Goal: Transaction & Acquisition: Purchase product/service

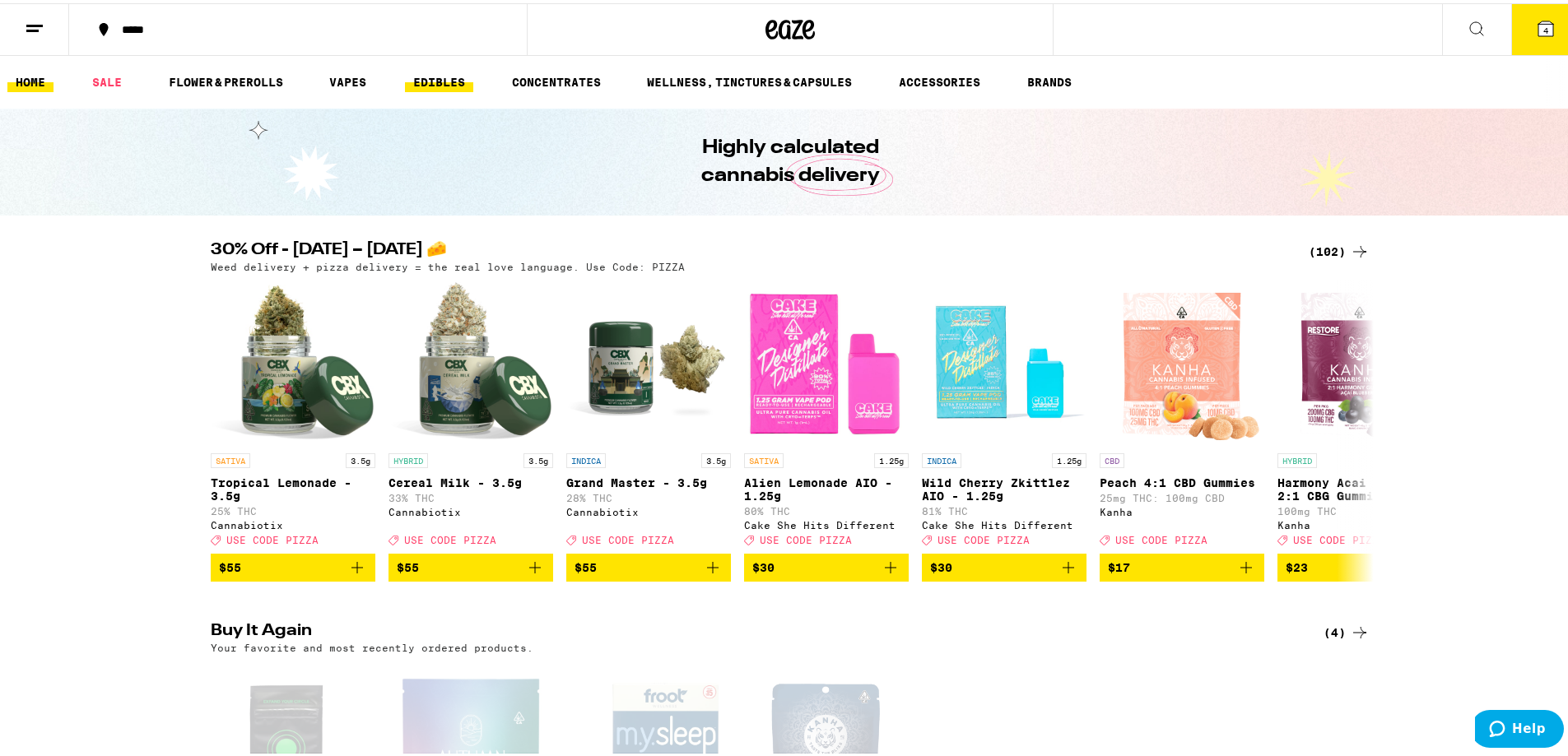
click at [459, 79] on link "EDIBLES" at bounding box center [439, 79] width 68 height 20
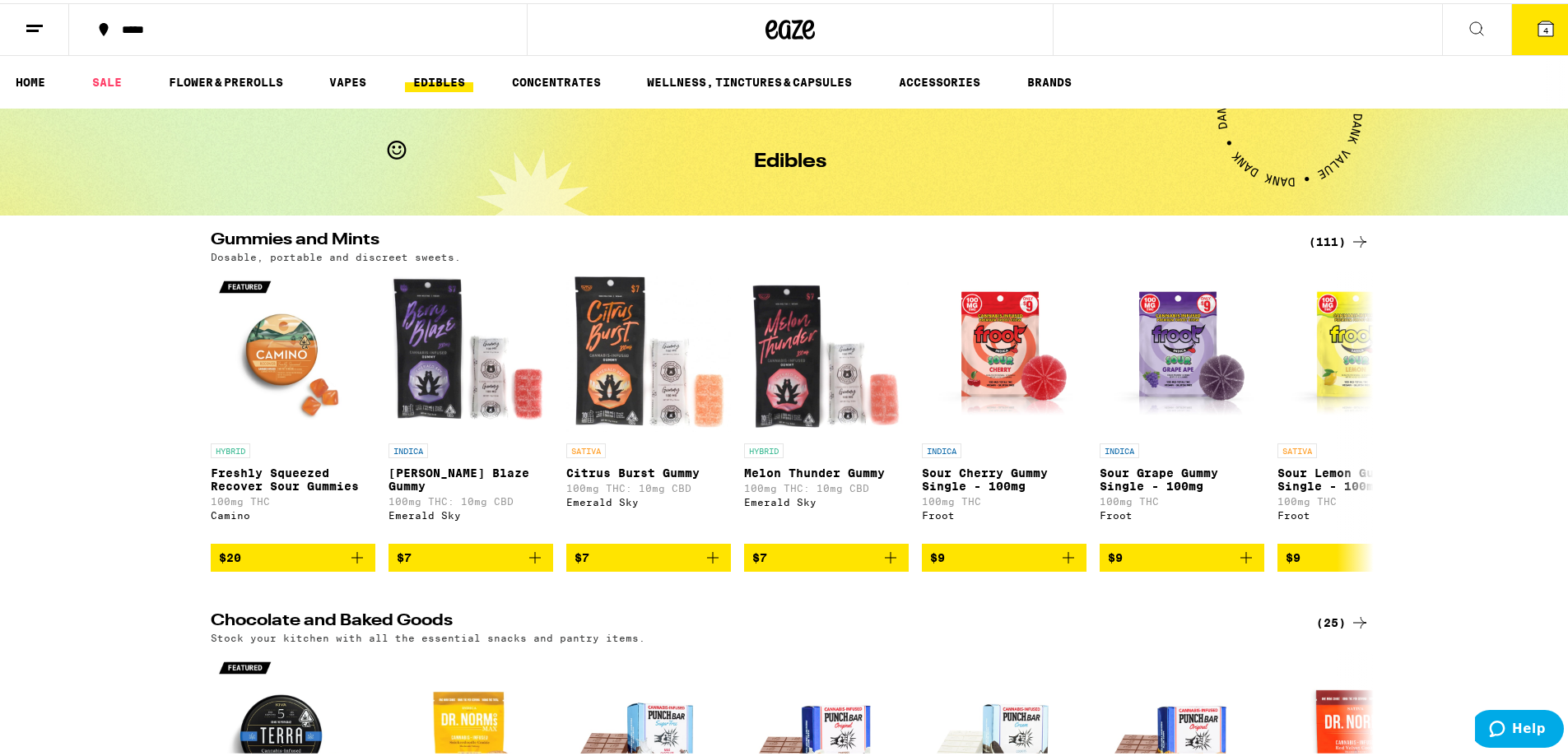
click at [1451, 23] on button at bounding box center [1477, 26] width 69 height 52
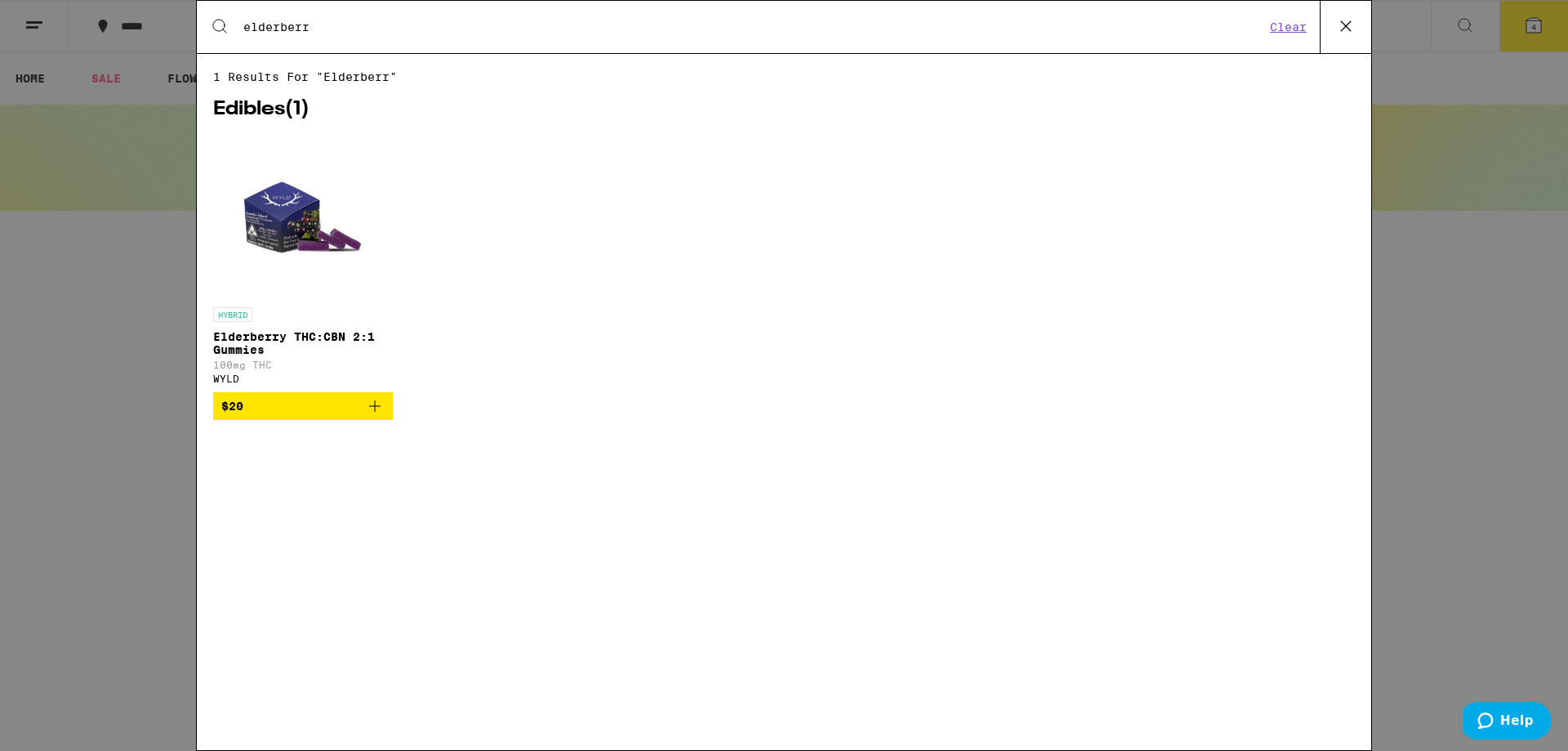
type input "elderberr"
click at [259, 204] on img "Open page for Elderberry THC:CBN 2:1 Gummies from WYLD" at bounding box center [303, 217] width 164 height 164
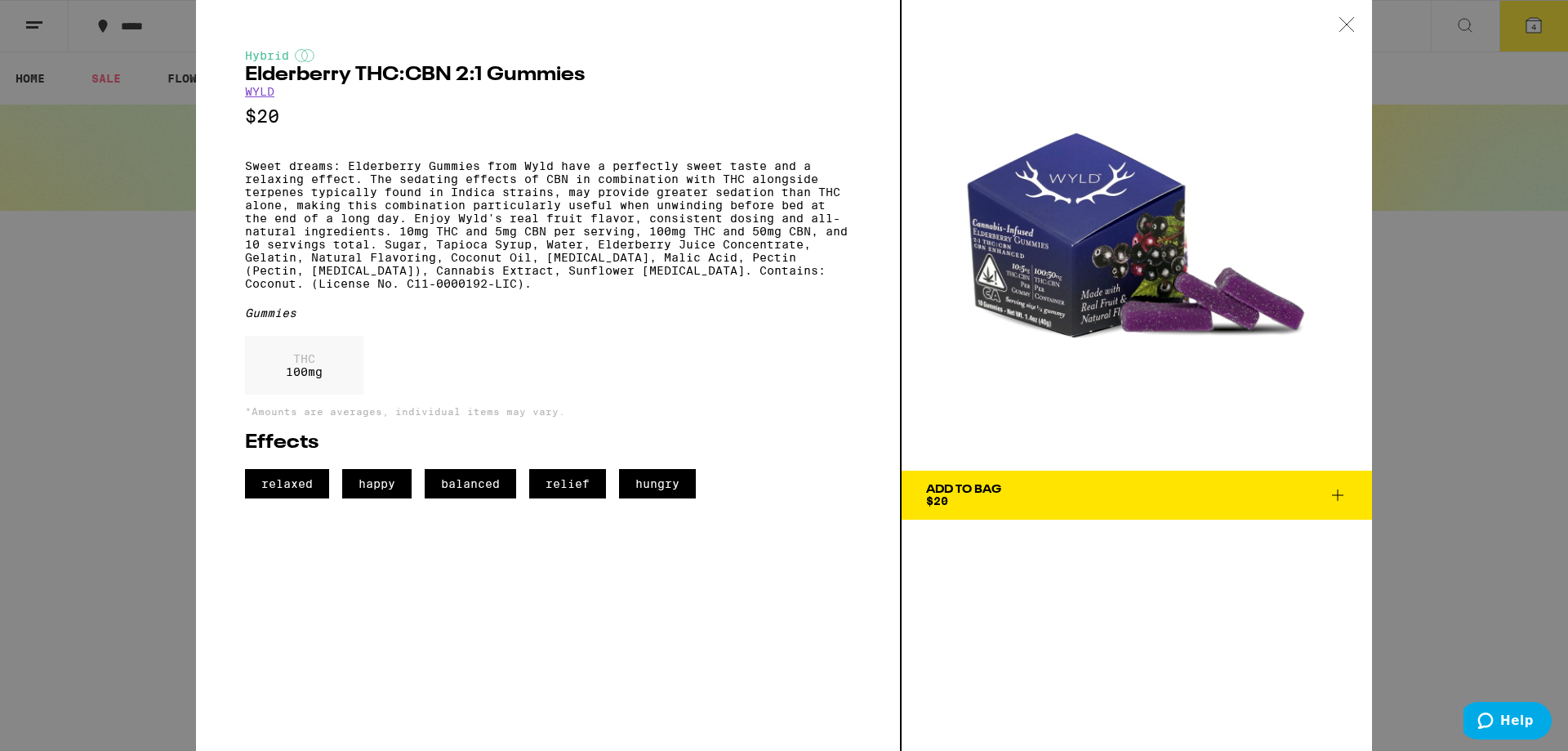
click at [1340, 496] on icon at bounding box center [1337, 495] width 20 height 20
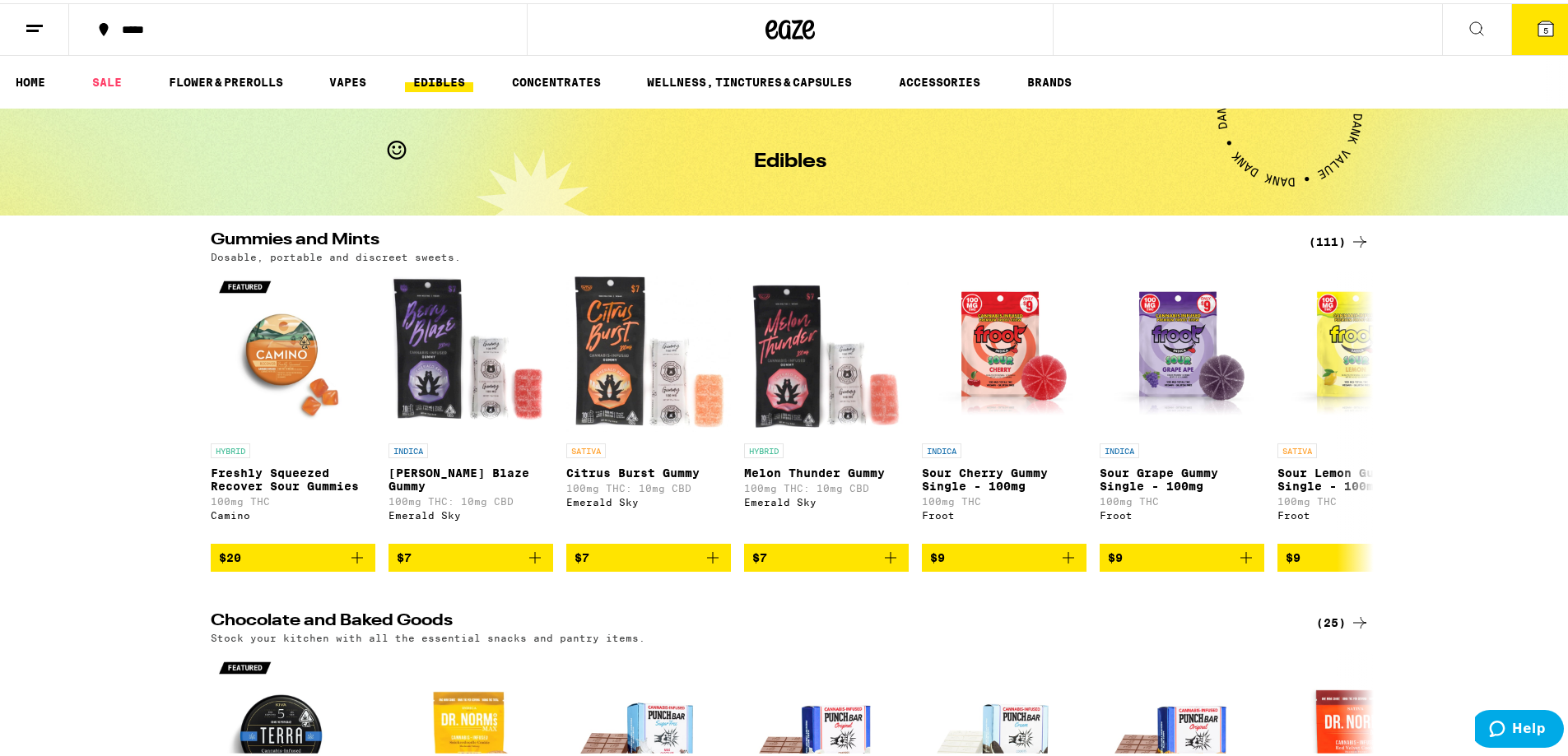
click at [374, 42] on button "*****" at bounding box center [298, 26] width 458 height 50
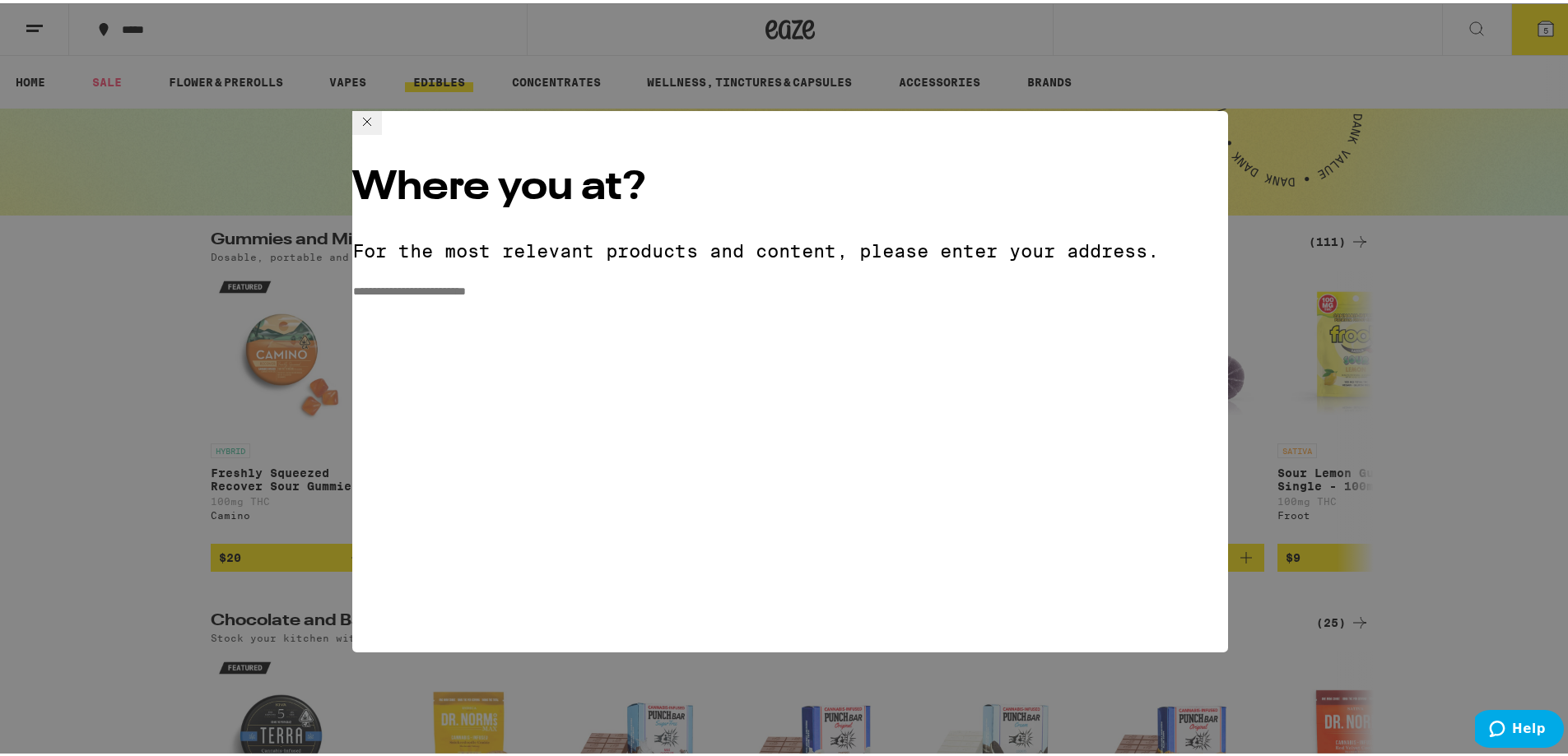
click at [702, 22] on div "**********" at bounding box center [790, 378] width 1580 height 756
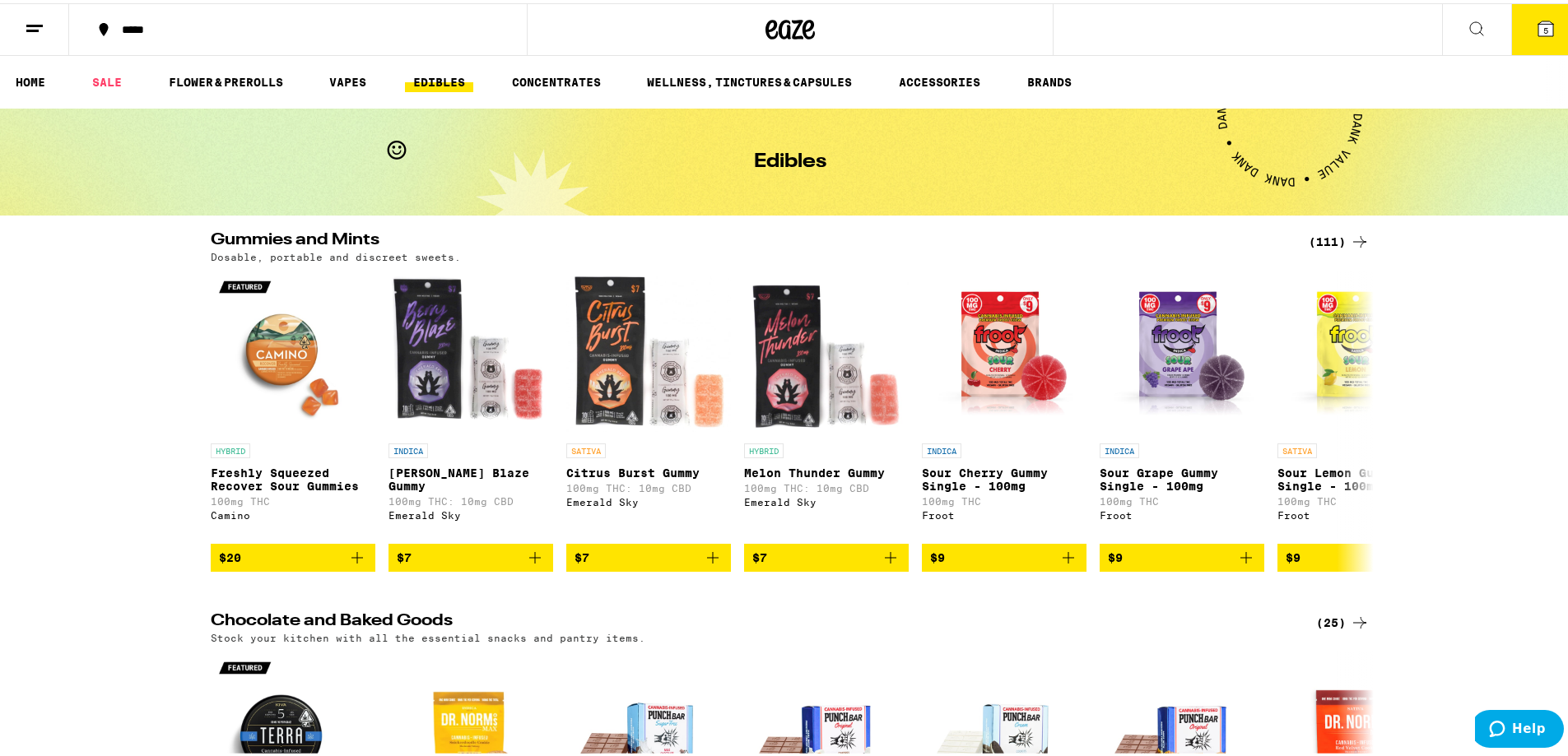
click at [1467, 16] on icon at bounding box center [1477, 25] width 20 height 20
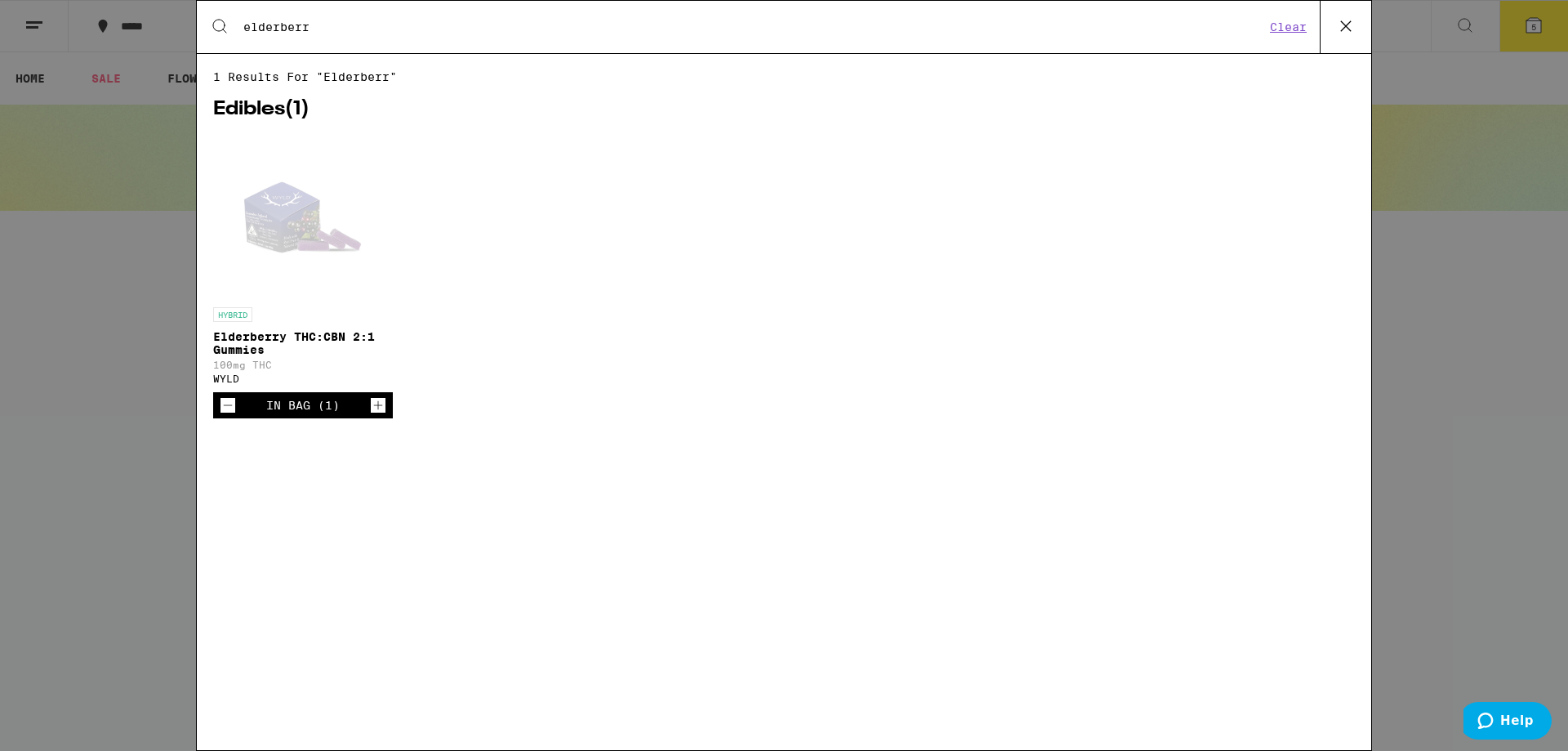
click at [324, 41] on div "Search for Products elderberr Clear" at bounding box center [784, 27] width 1175 height 53
click at [330, 29] on input "elderberr" at bounding box center [754, 26] width 1023 height 14
type input "n"
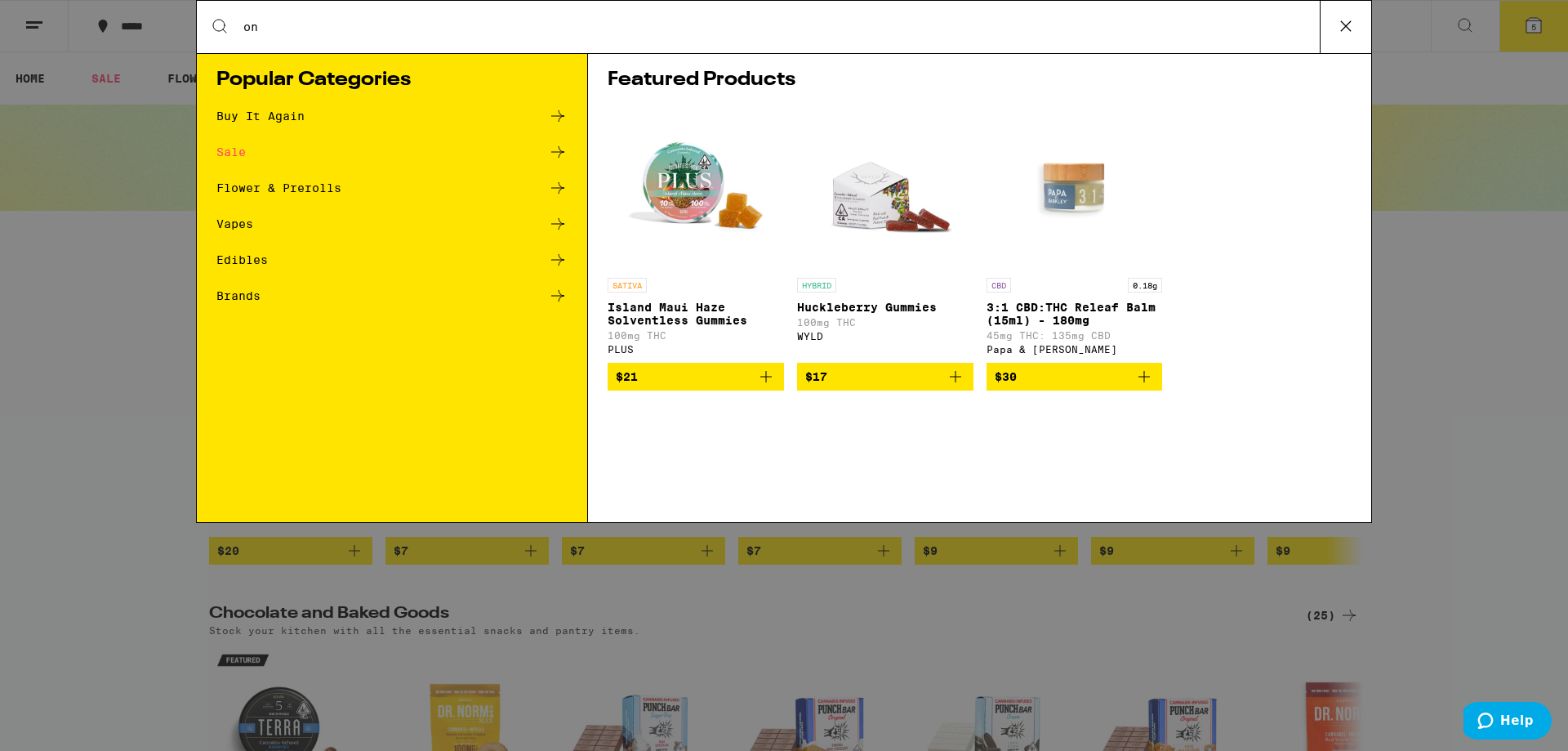
type input "o"
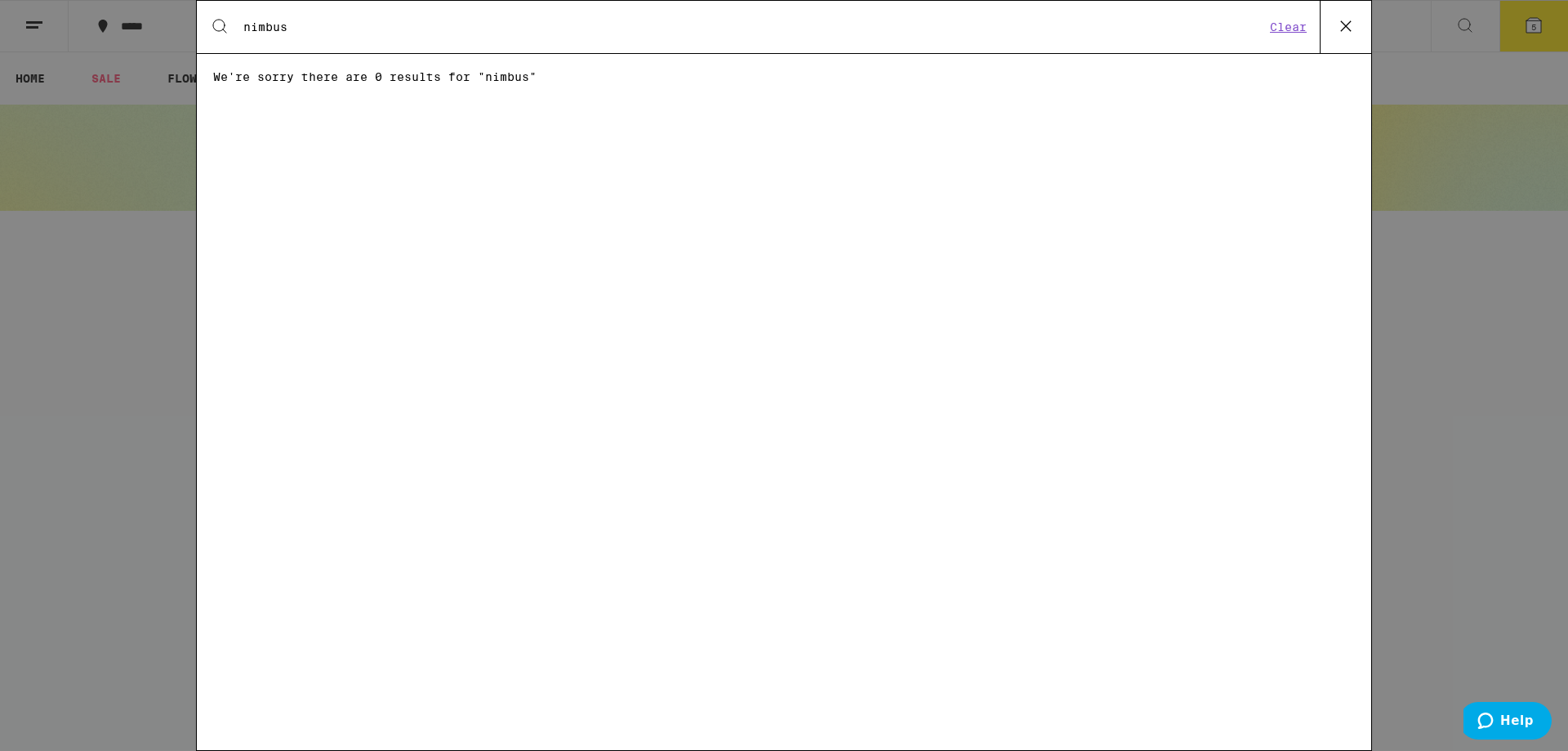
click at [330, 29] on input "nimbus" at bounding box center [754, 26] width 1023 height 14
type input "nimbus"
click at [1292, 27] on button "Clear" at bounding box center [1288, 26] width 47 height 14
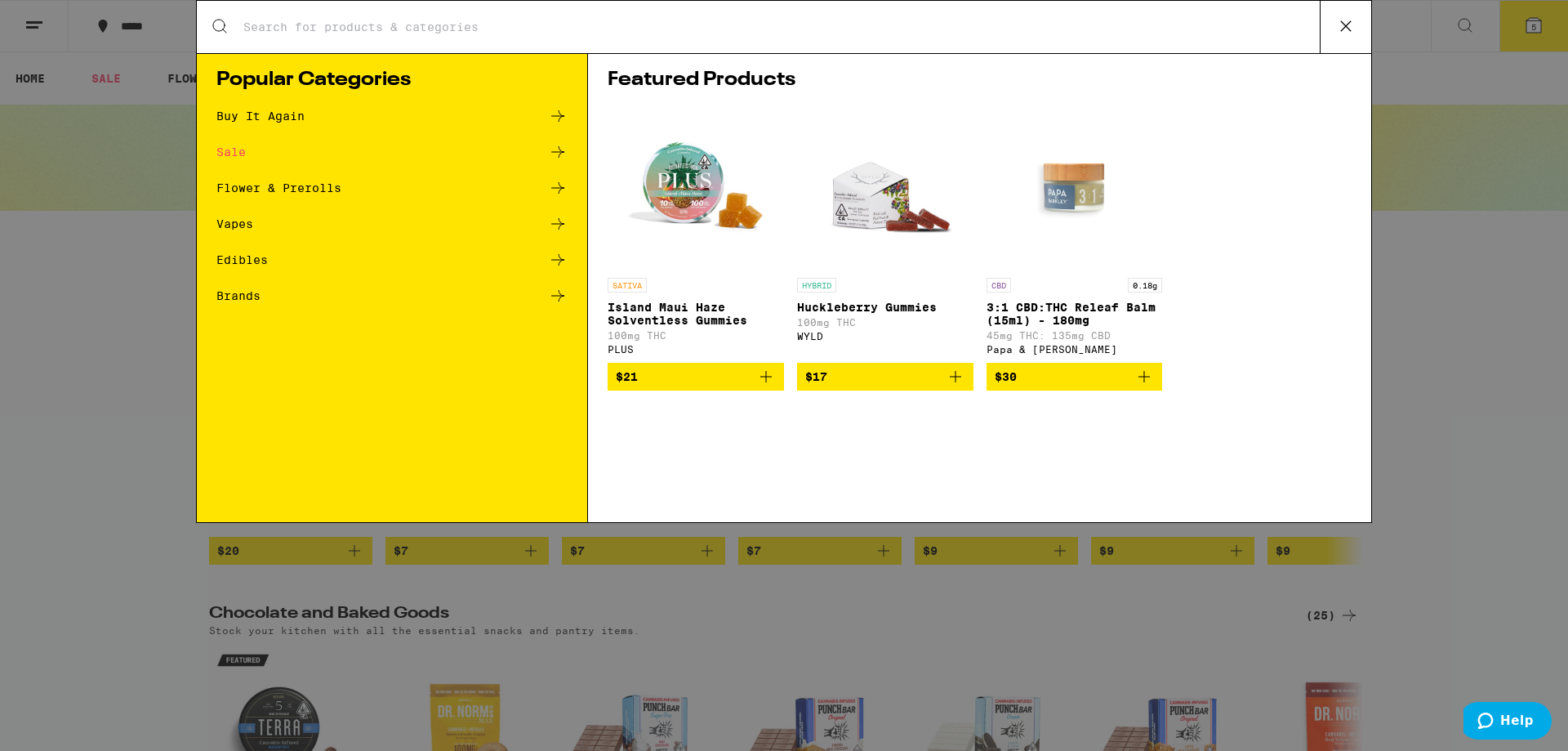
click at [396, 29] on input "Search for Products" at bounding box center [781, 26] width 1078 height 14
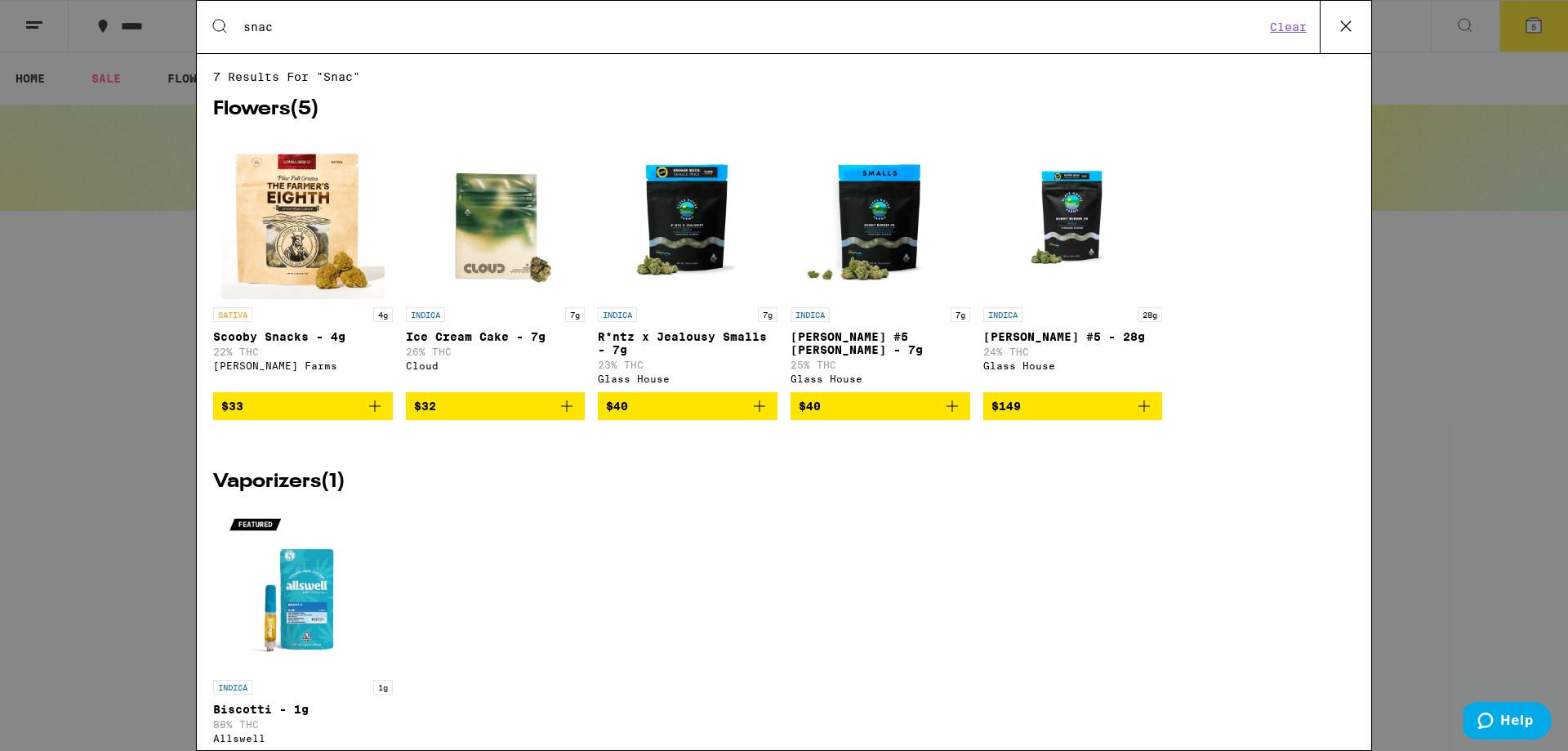
type input "snack"
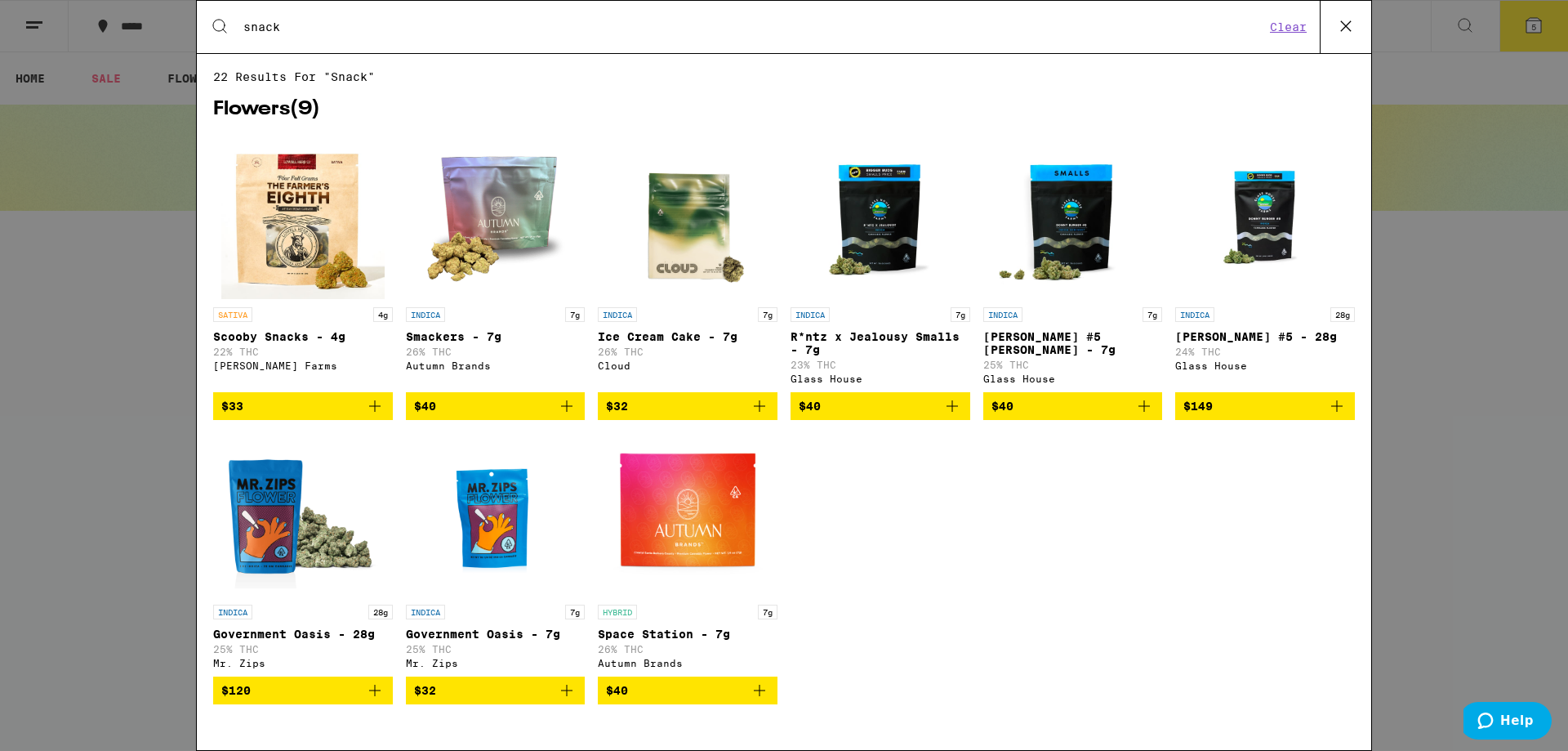
drag, startPoint x: 320, startPoint y: 28, endPoint x: 111, endPoint y: 36, distance: 209.2
click at [111, 36] on div "Search for Products snack Clear 22 results for "snack" Flowers ( 9 ) SATIVA 4g …" at bounding box center [784, 375] width 1568 height 751
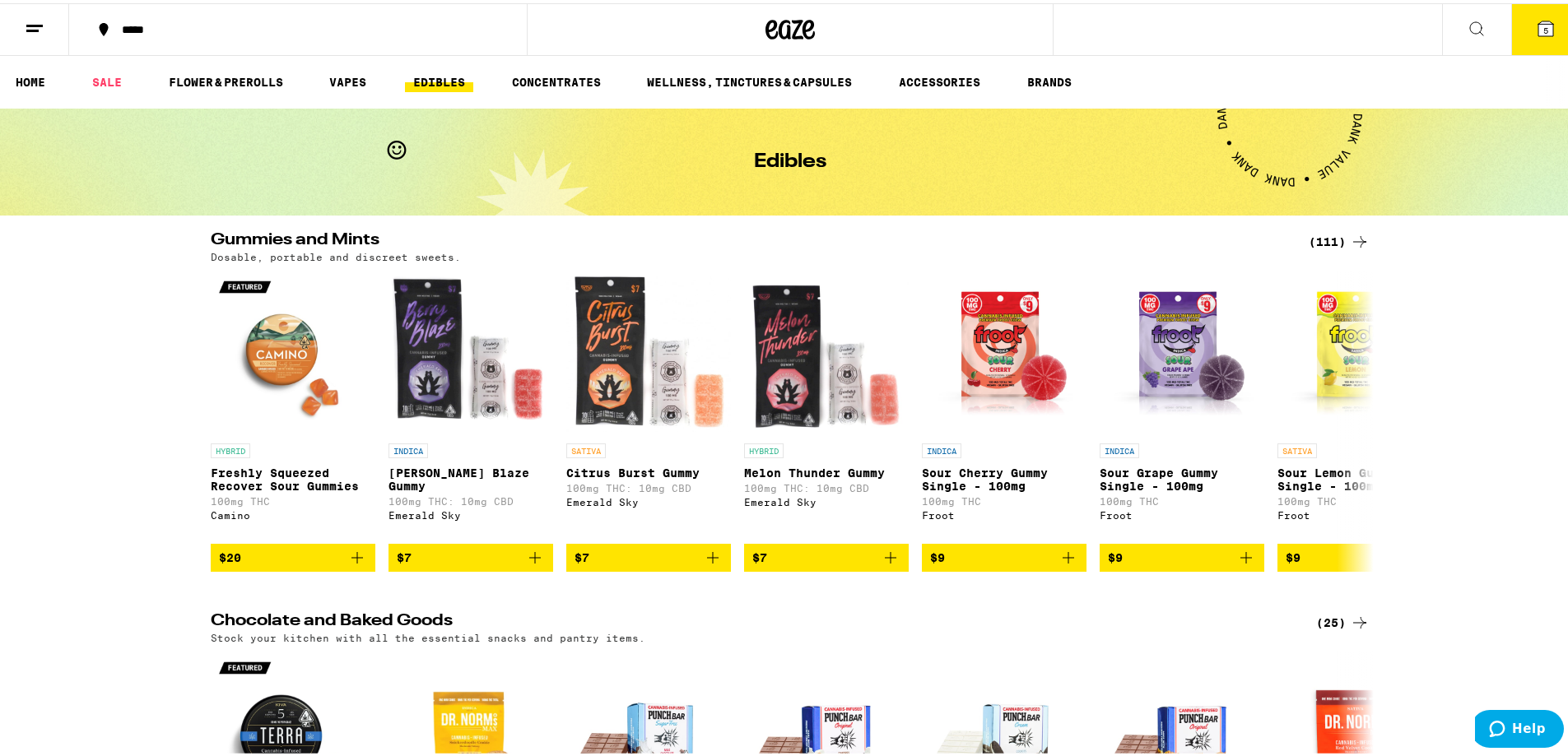
click at [1444, 24] on button at bounding box center [1477, 26] width 69 height 52
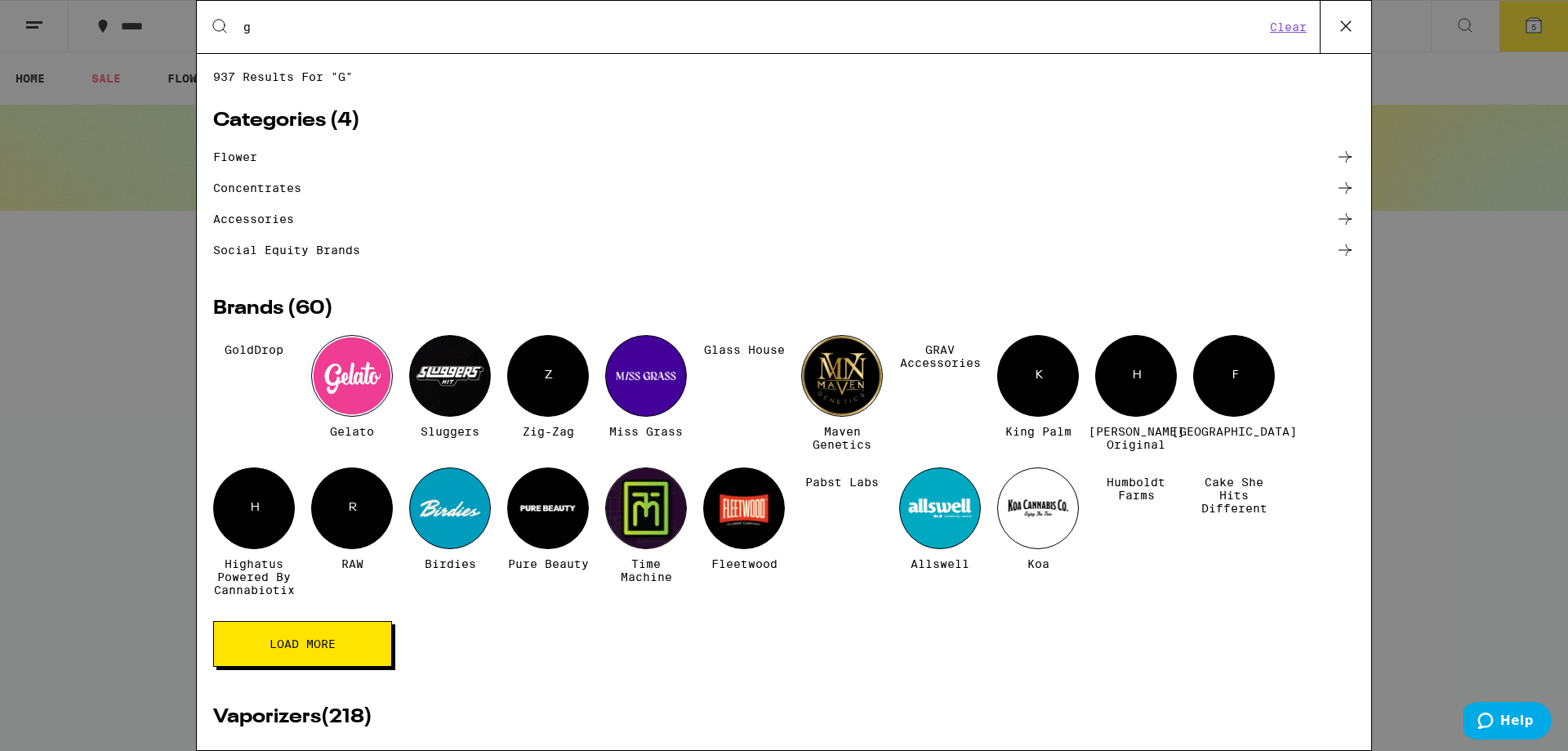
type input "gg"
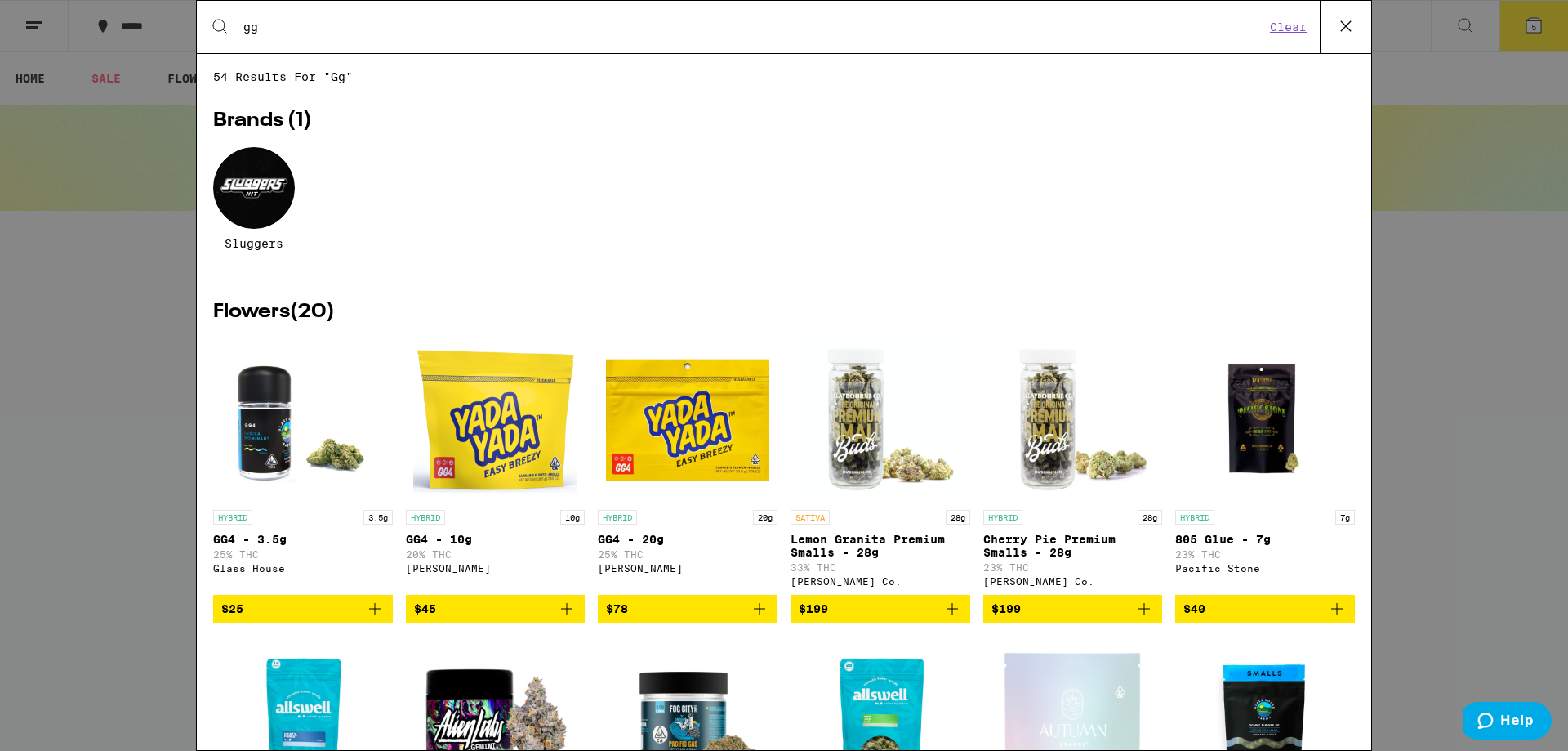
click at [174, 30] on div "Search for Products gg Clear 54 results for "gg" Brands ( 1 ) Sluggers Flowers …" at bounding box center [784, 375] width 1568 height 751
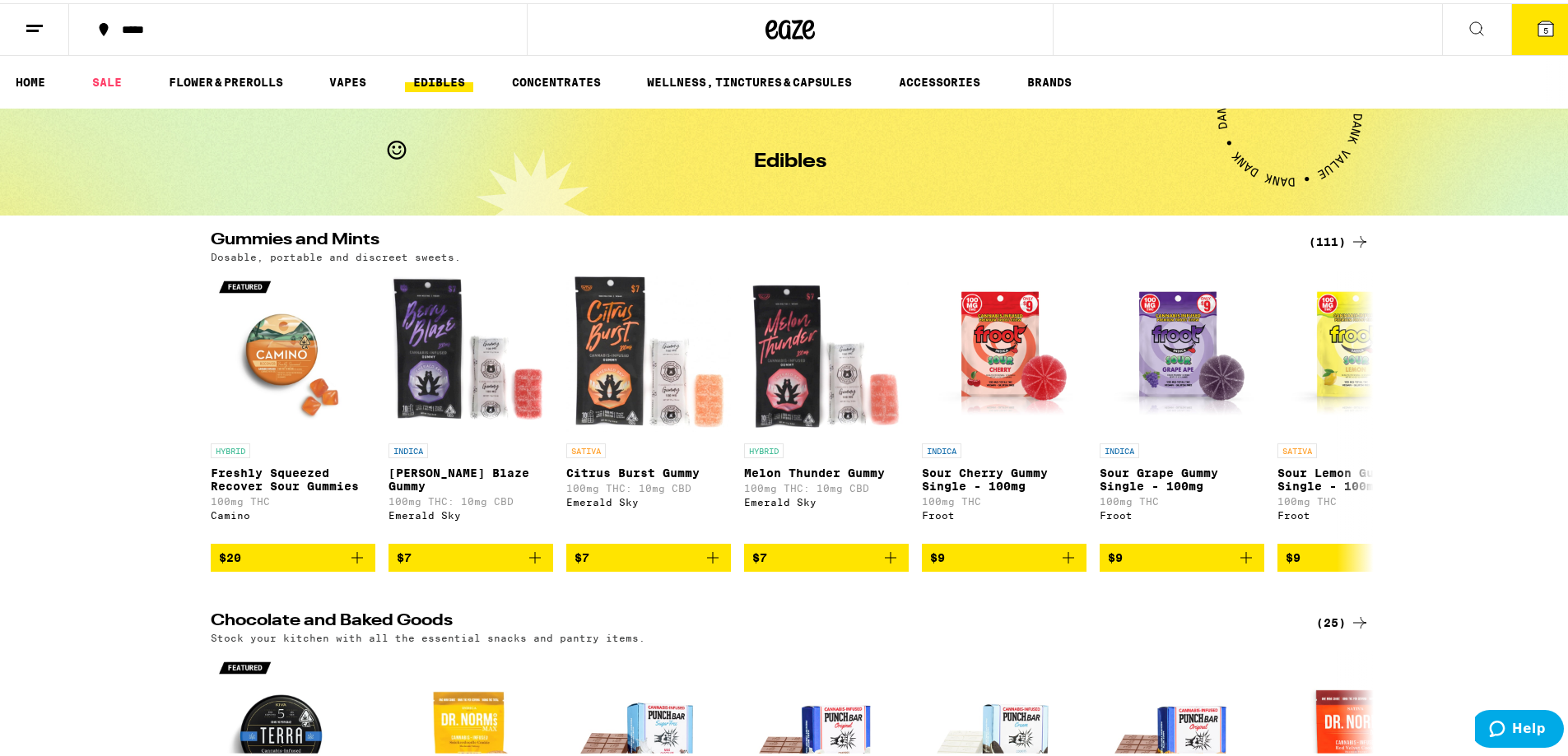
click at [1442, 9] on button at bounding box center [1477, 26] width 69 height 52
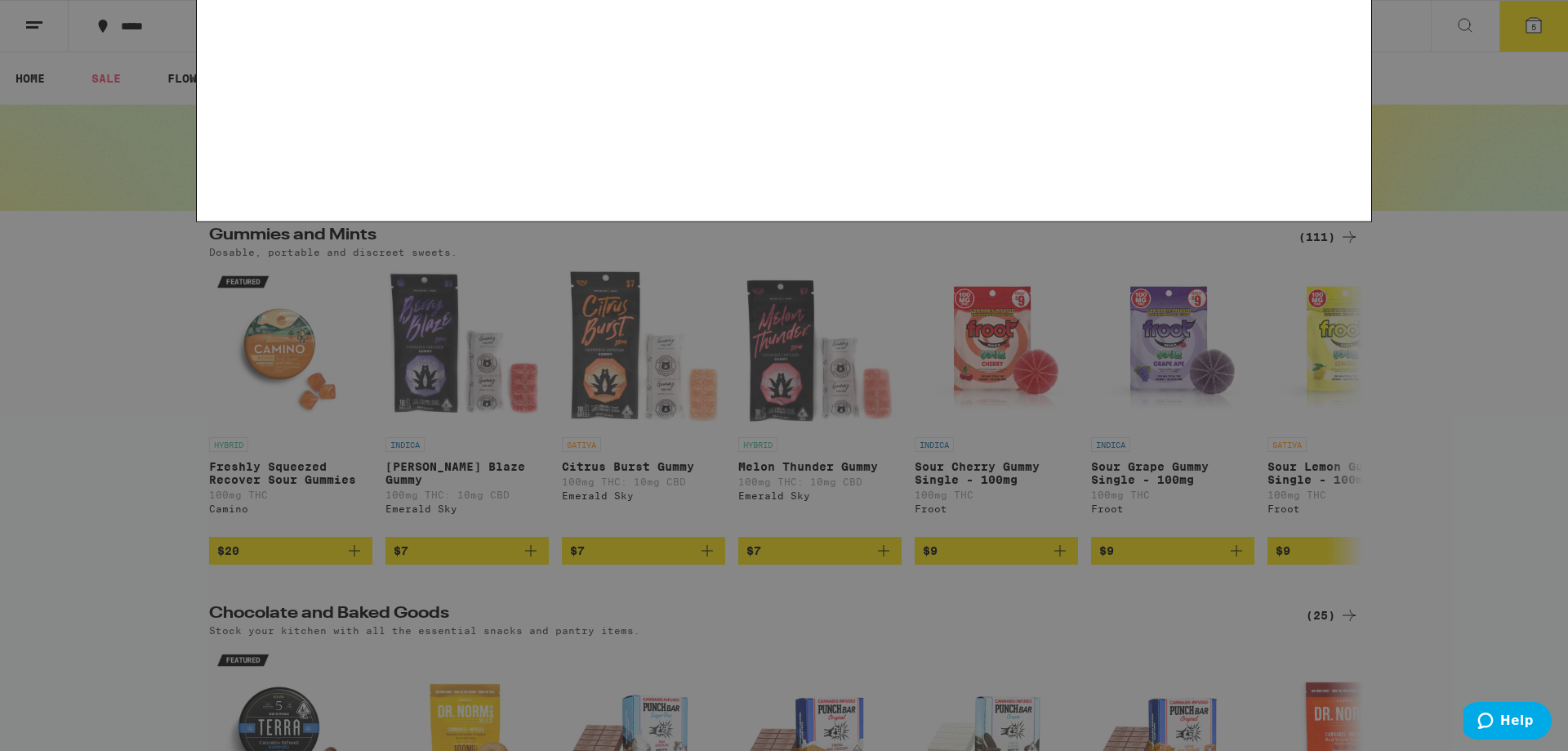
type input "g6"
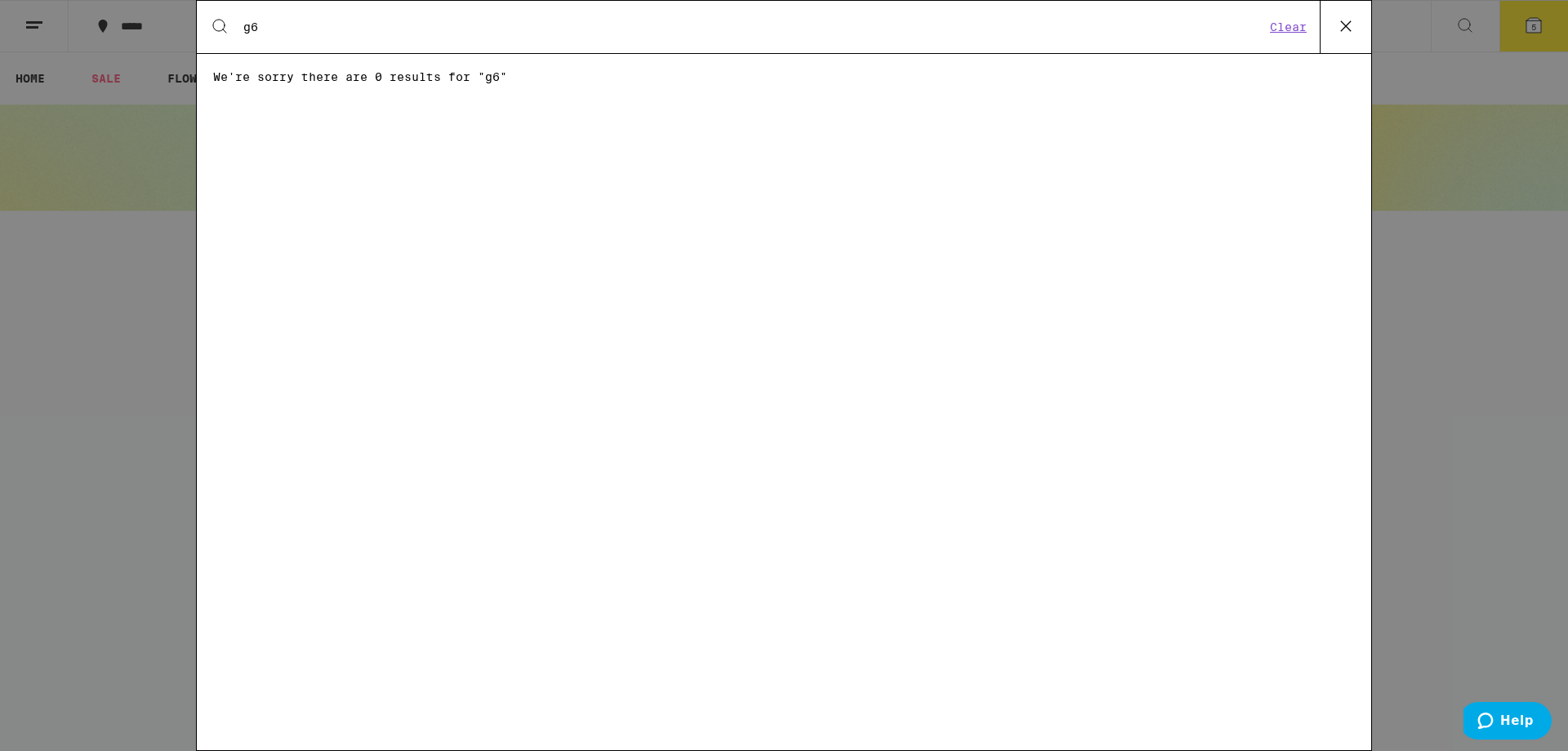
click at [312, 23] on input "g6" at bounding box center [754, 26] width 1023 height 14
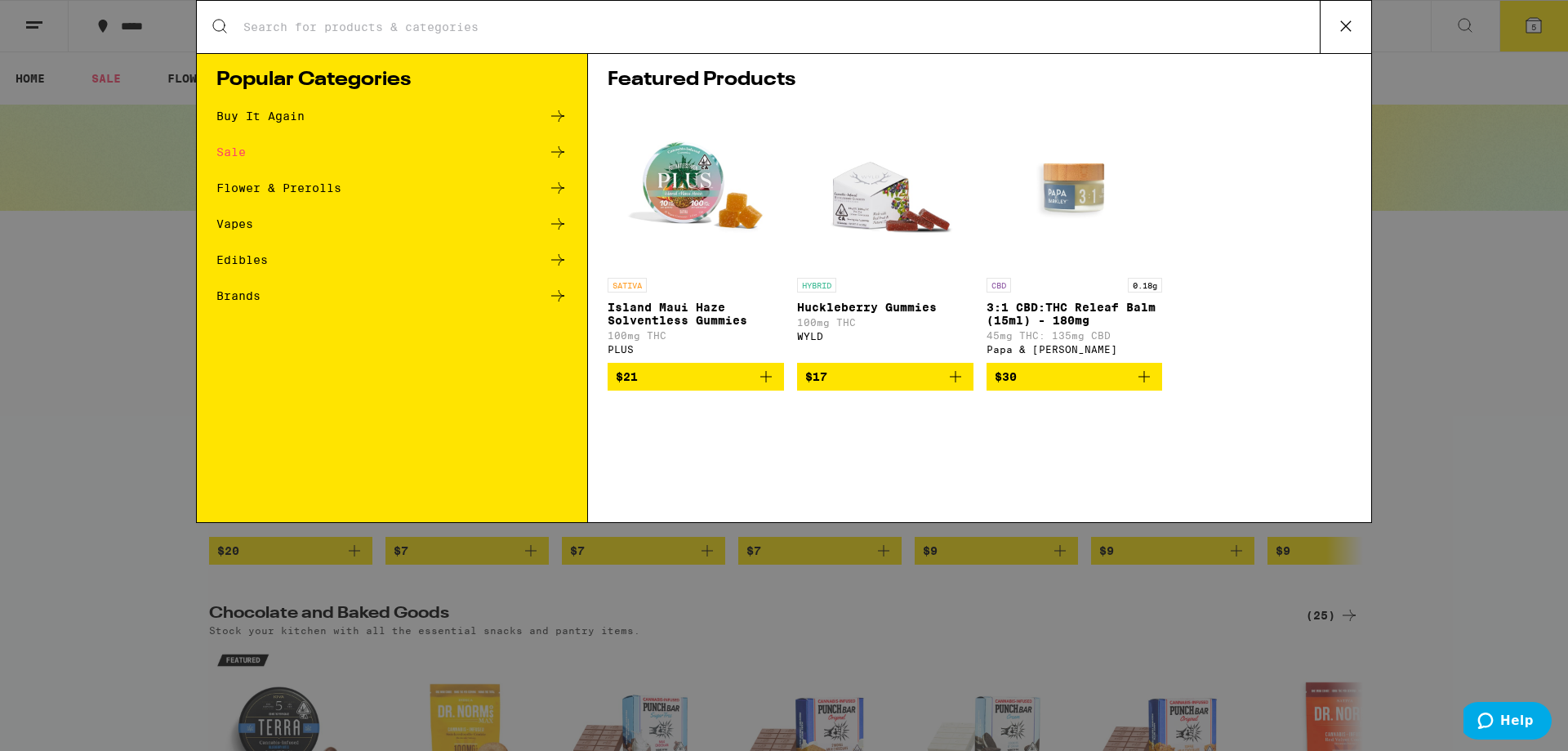
click at [449, 33] on input "Search for Products" at bounding box center [781, 26] width 1078 height 14
click at [428, 37] on div "Search for Products" at bounding box center [784, 27] width 1175 height 53
click at [436, 21] on input "Search for Products" at bounding box center [781, 26] width 1078 height 14
click at [81, 251] on div "Search for Products Popular Categories Buy It Again Sale Flower & Prerolls Vape…" at bounding box center [784, 375] width 1568 height 751
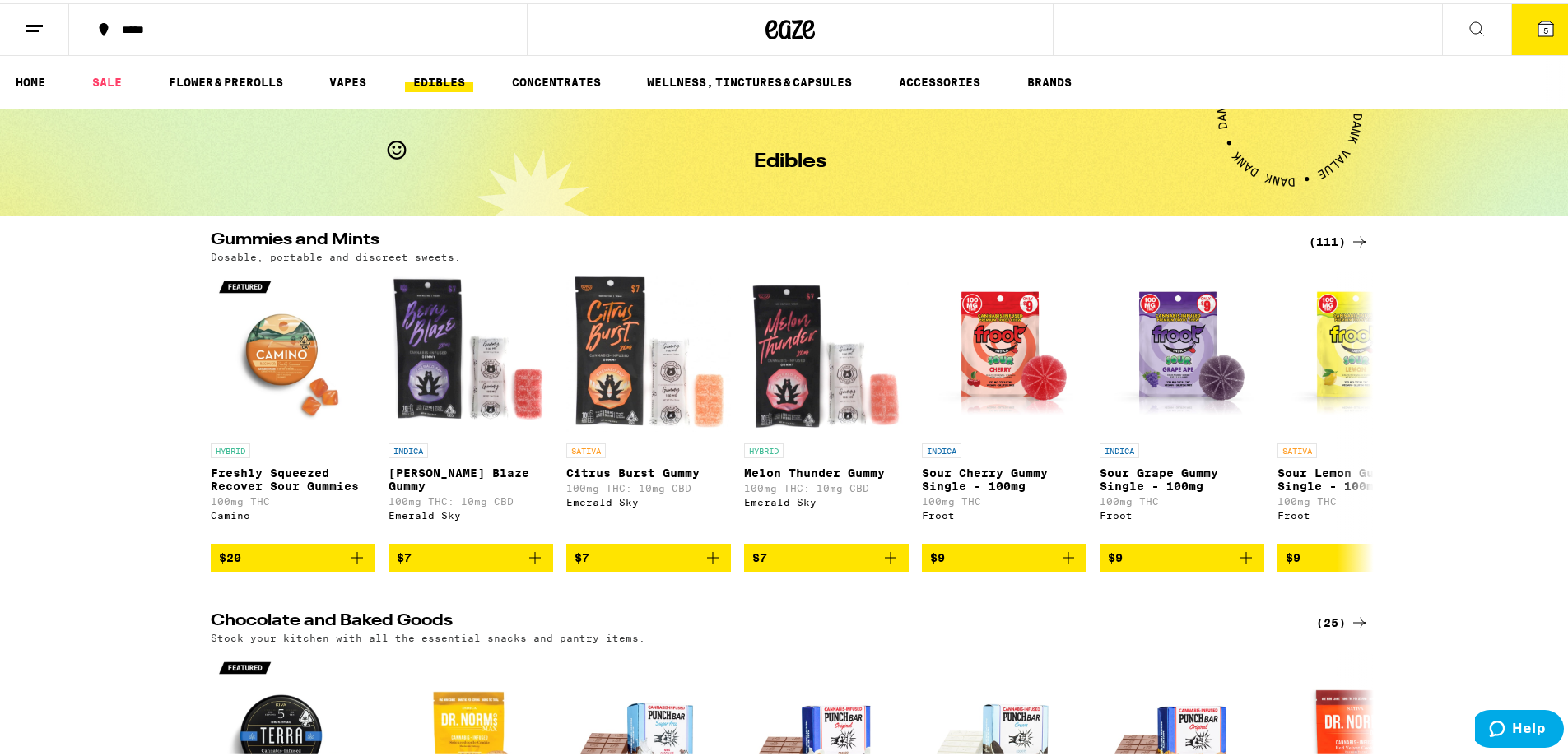
click at [778, 27] on icon at bounding box center [790, 26] width 50 height 30
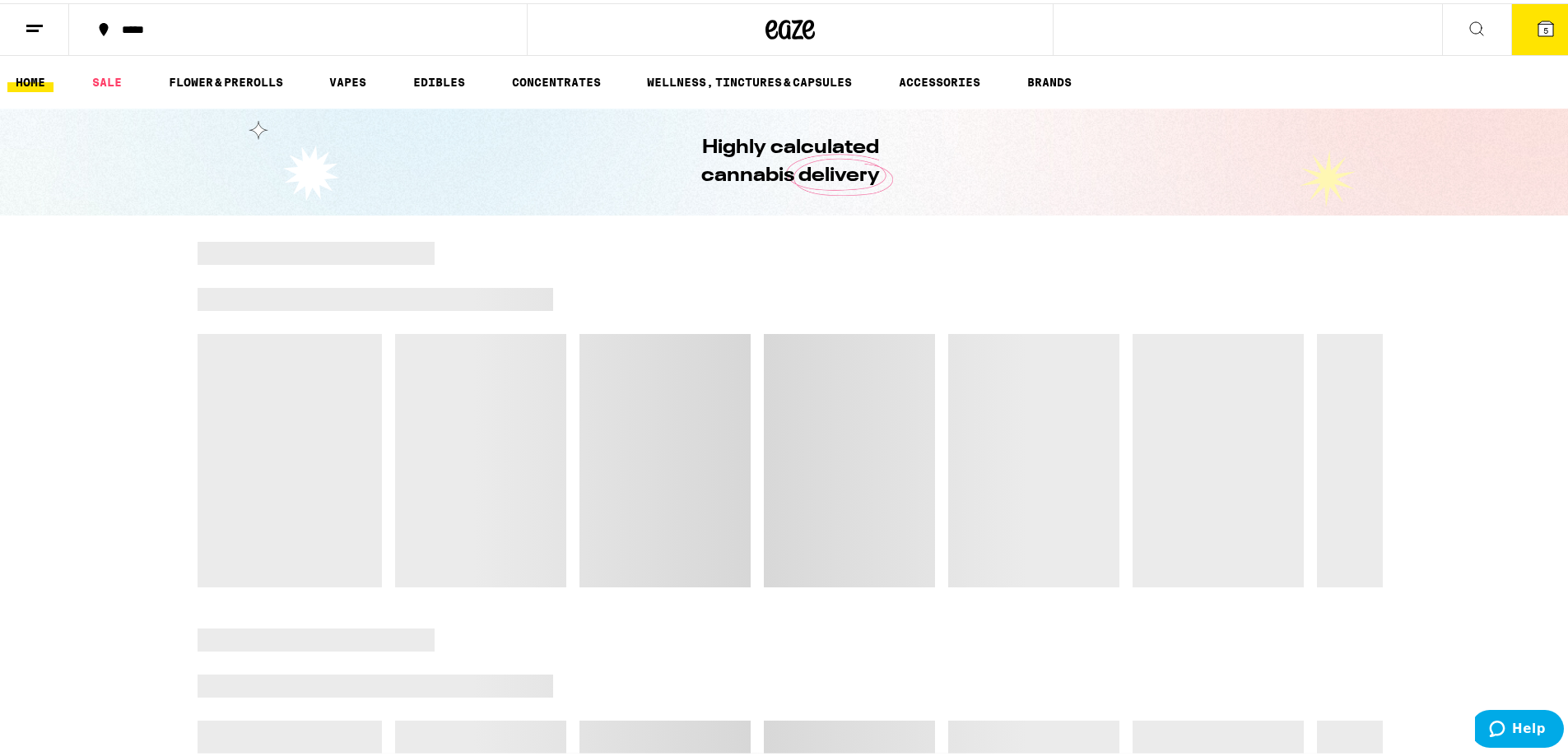
click at [1467, 33] on icon at bounding box center [1477, 25] width 20 height 20
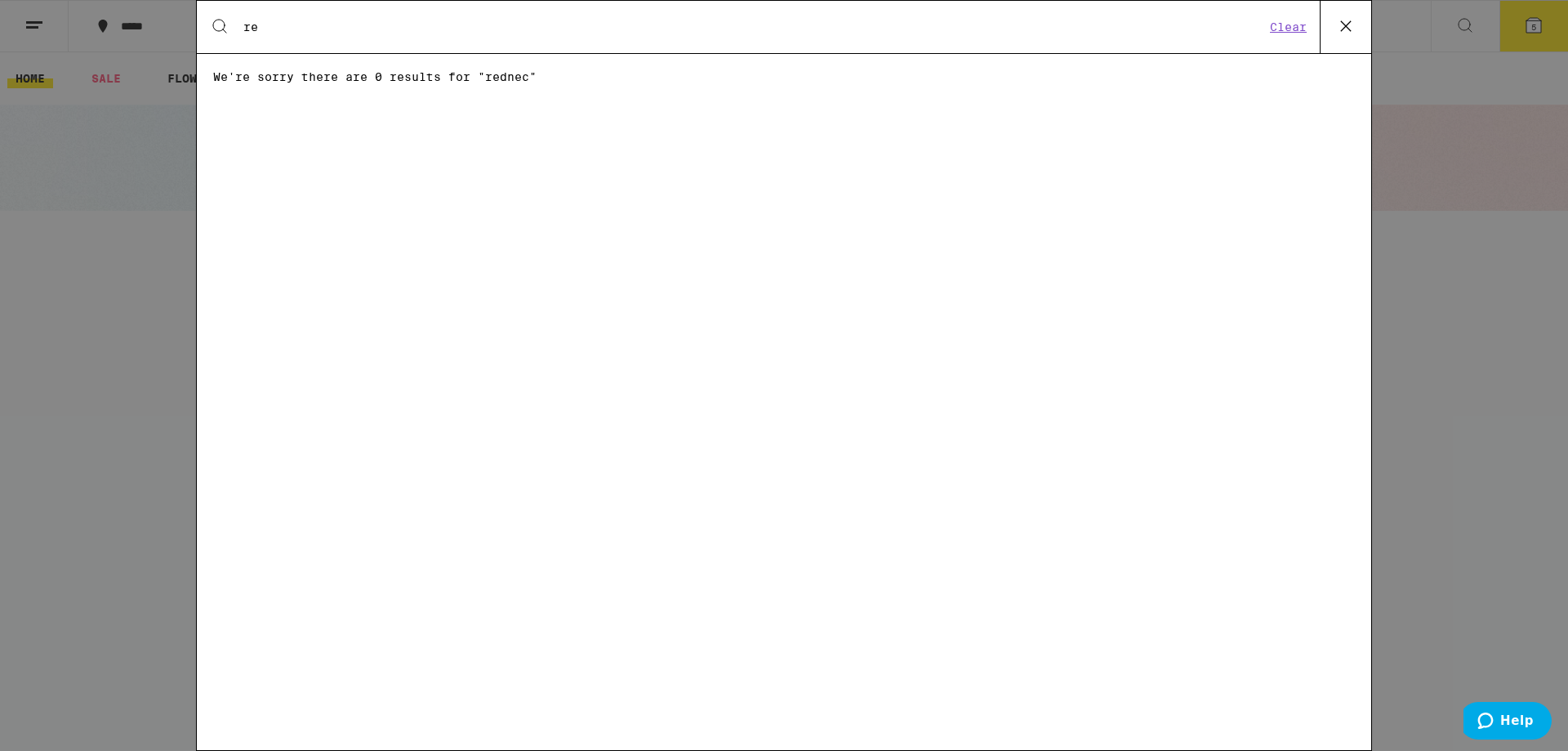
type input "r"
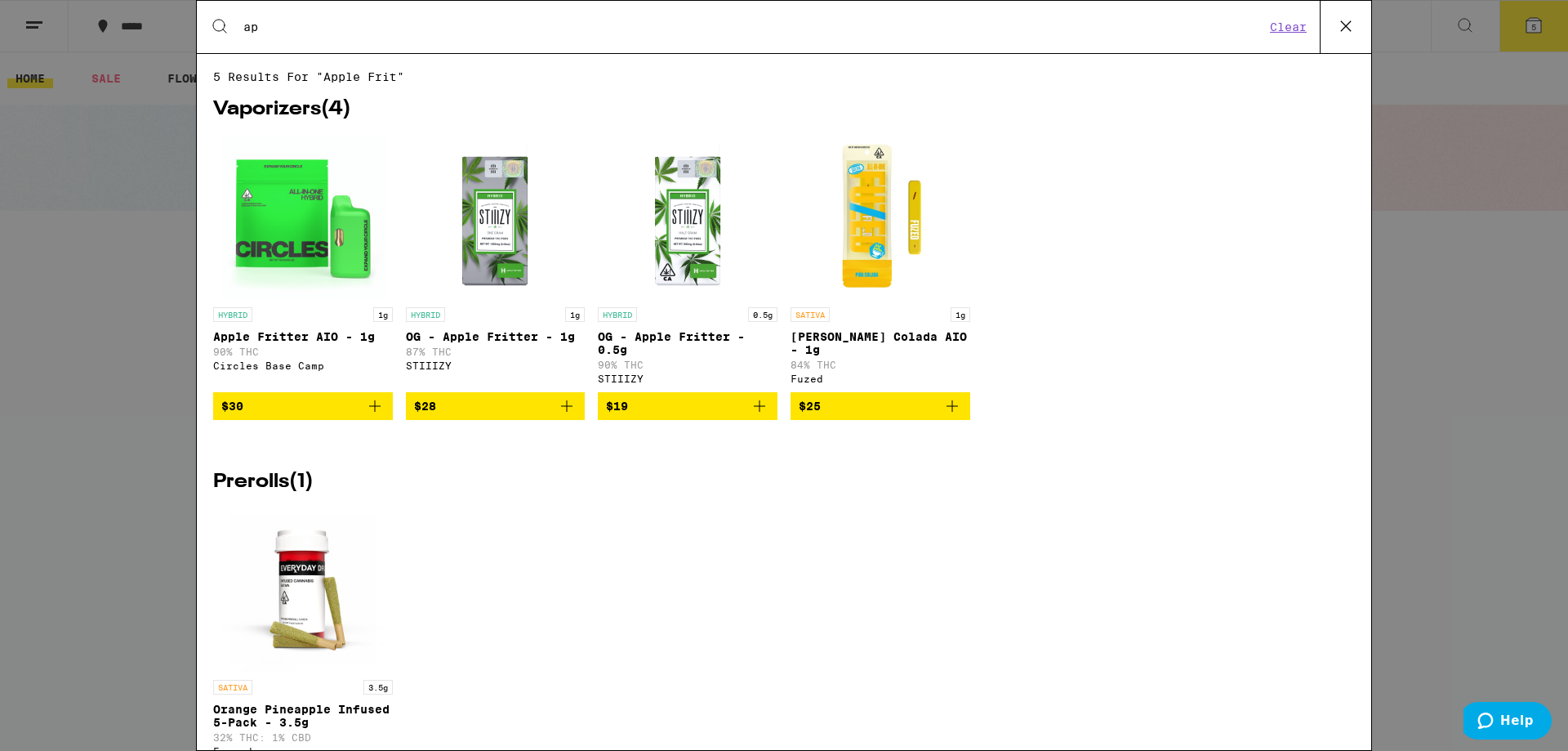
type input "a"
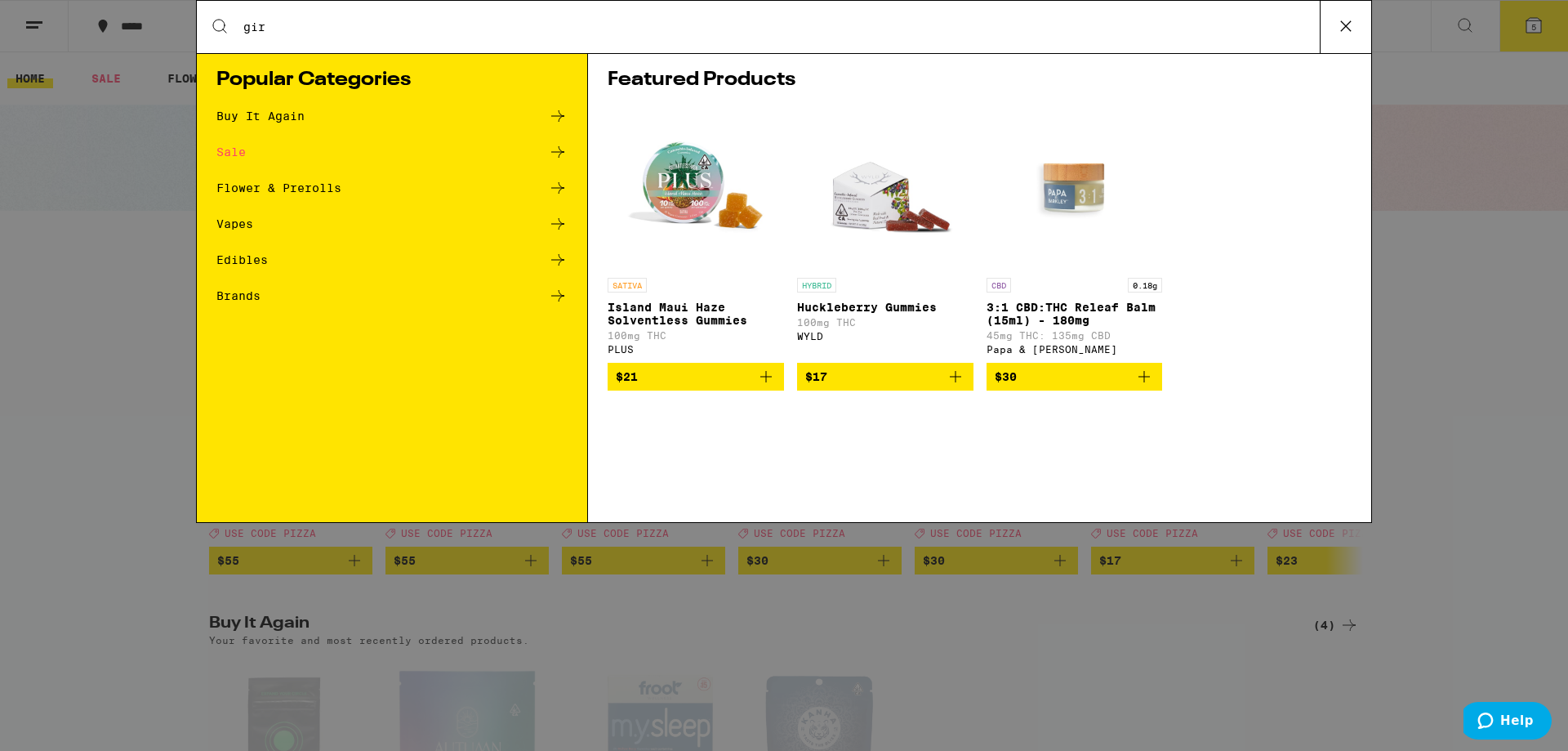
type input "girl"
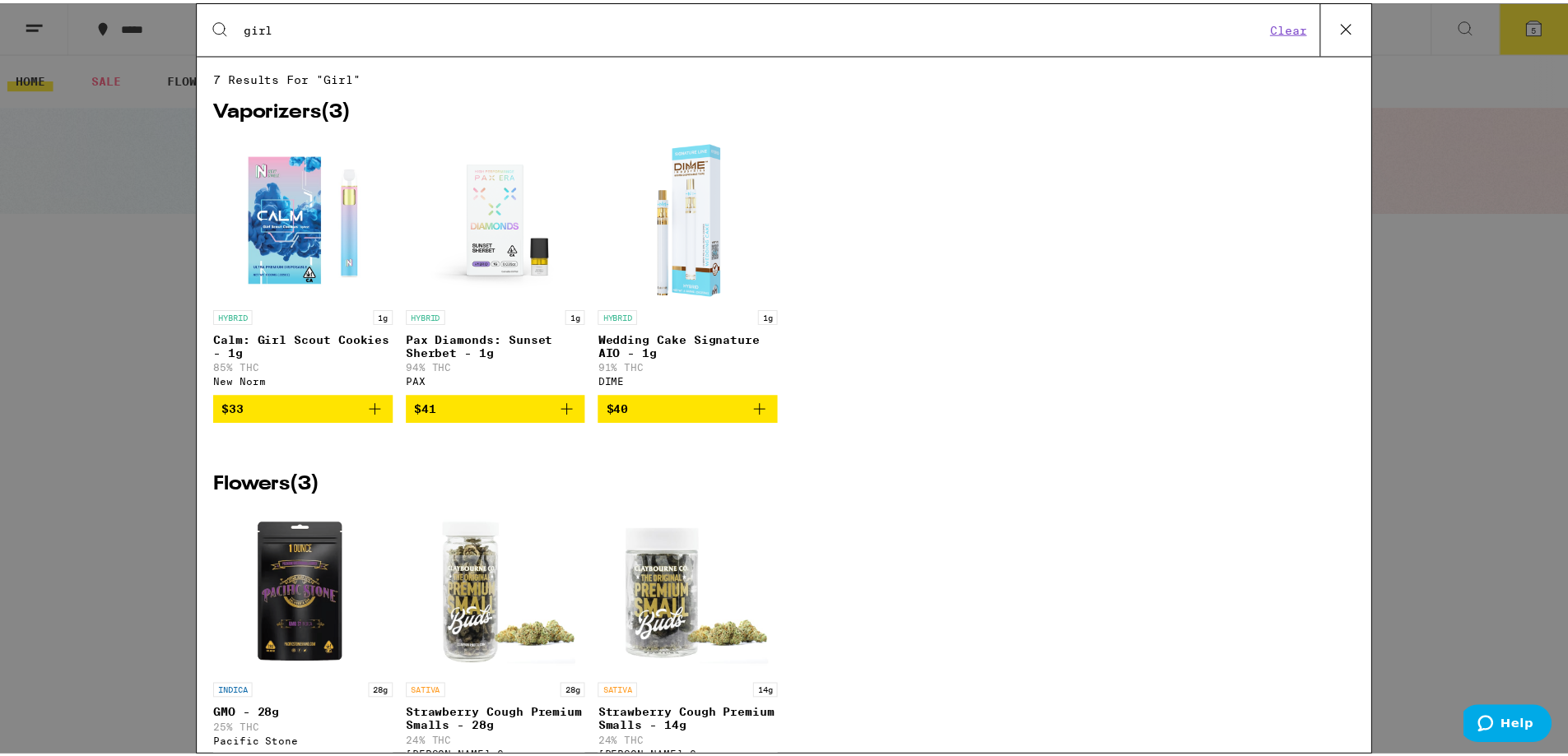
scroll to position [165, 0]
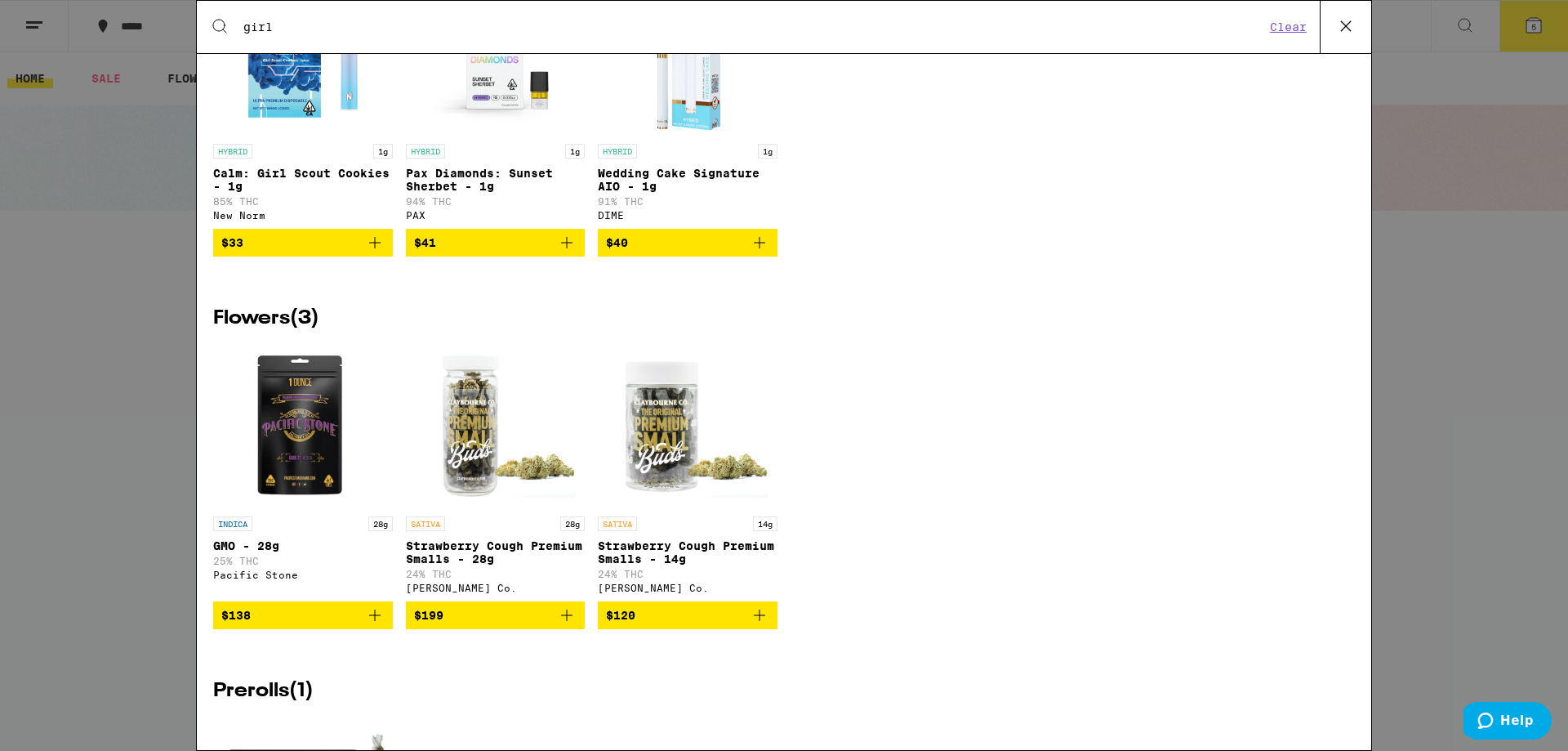
drag, startPoint x: 246, startPoint y: 14, endPoint x: 190, endPoint y: 14, distance: 56.0
click at [190, 14] on div "Search for Products girl Clear 7 results for "girl" Vaporizers ( 3 ) HYBRID 1g …" at bounding box center [784, 375] width 1568 height 751
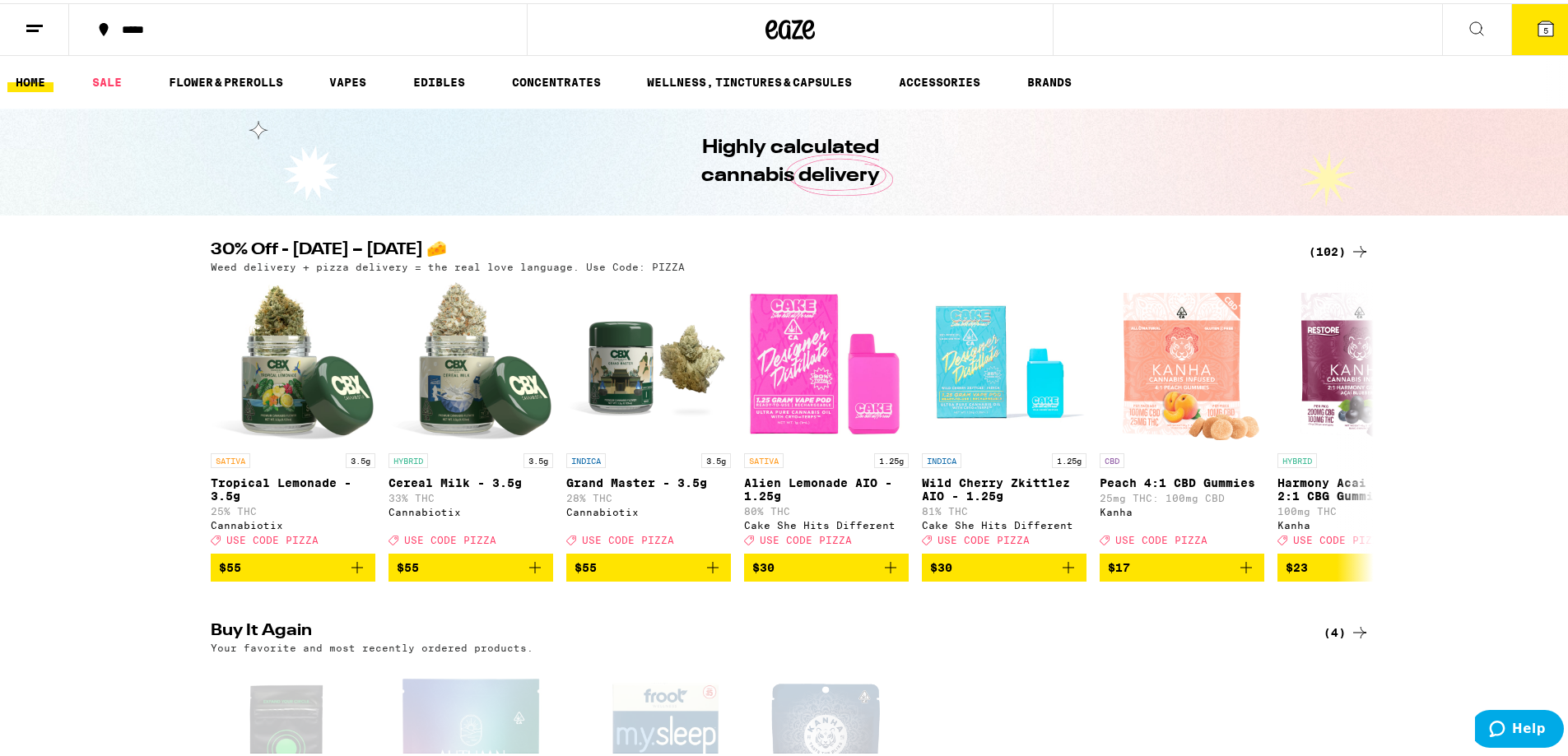
click at [1460, 35] on button at bounding box center [1477, 26] width 69 height 52
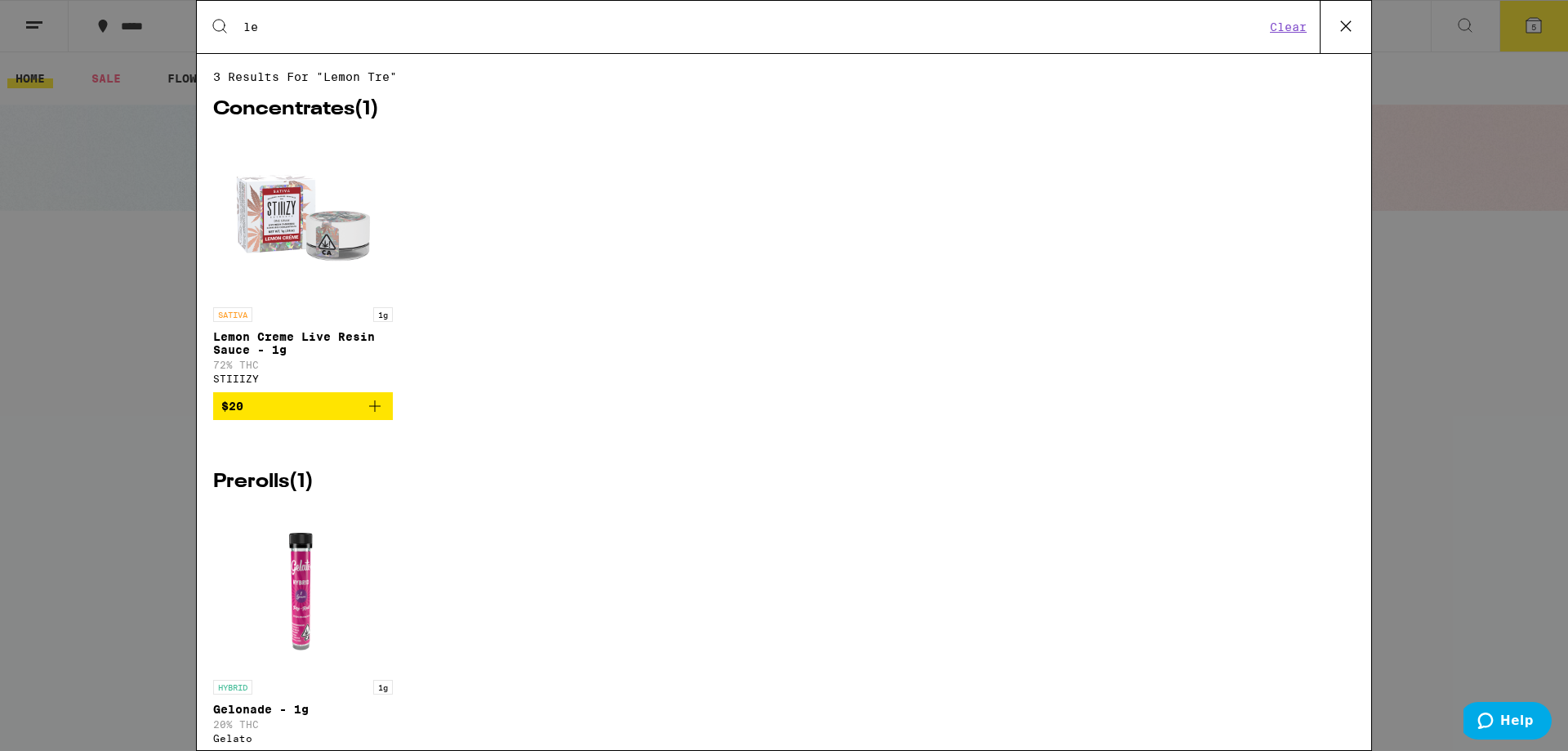
type input "l"
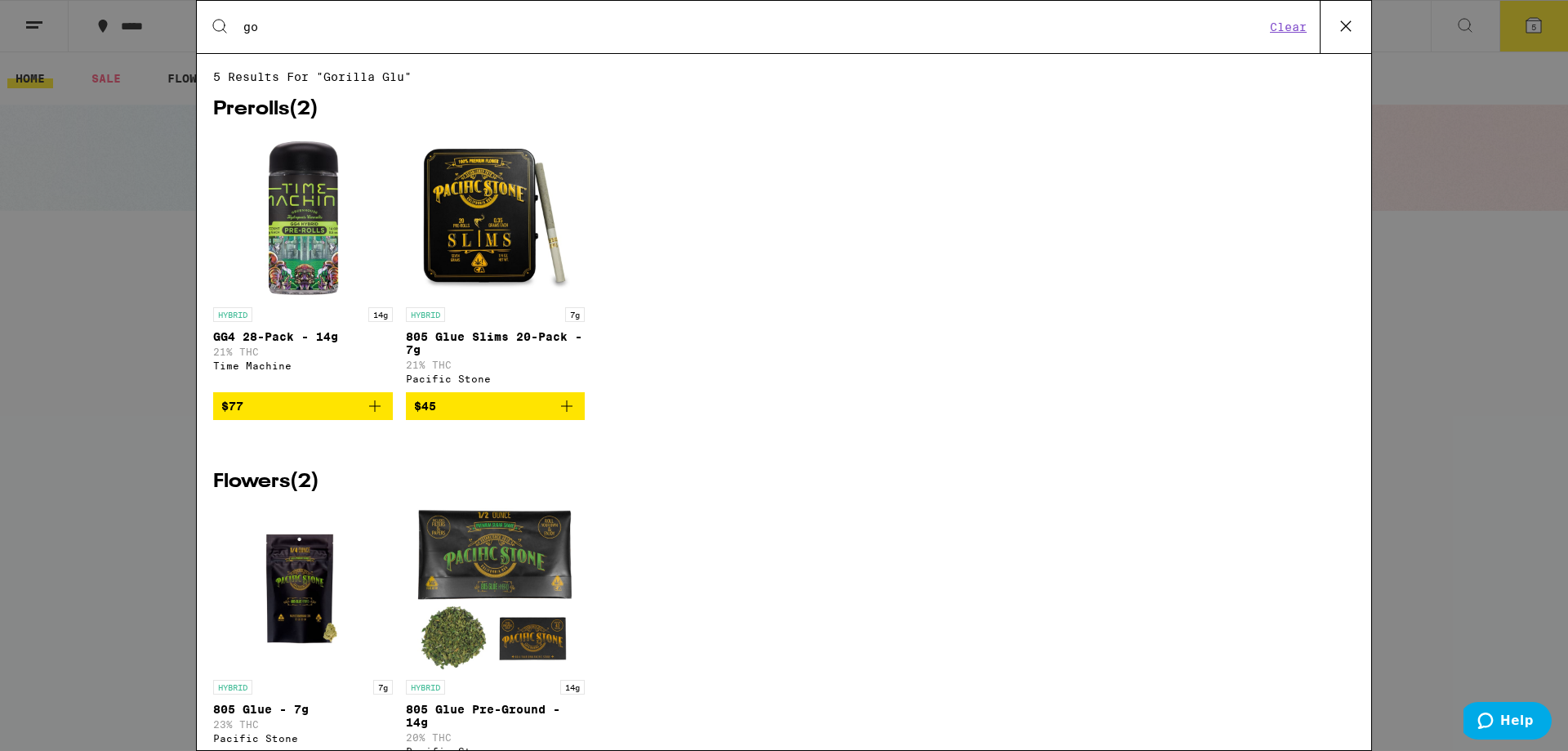
type input "g"
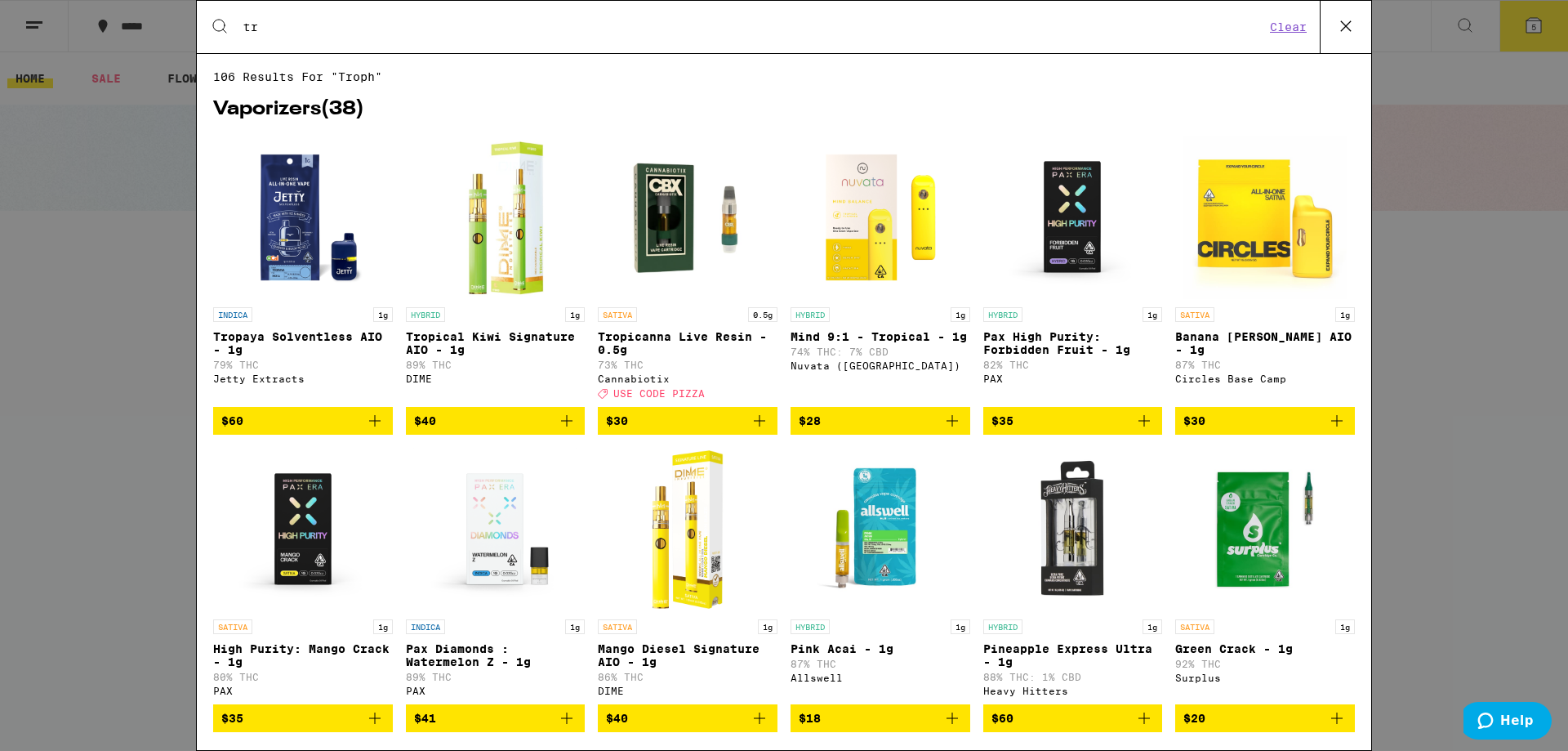
type input "t"
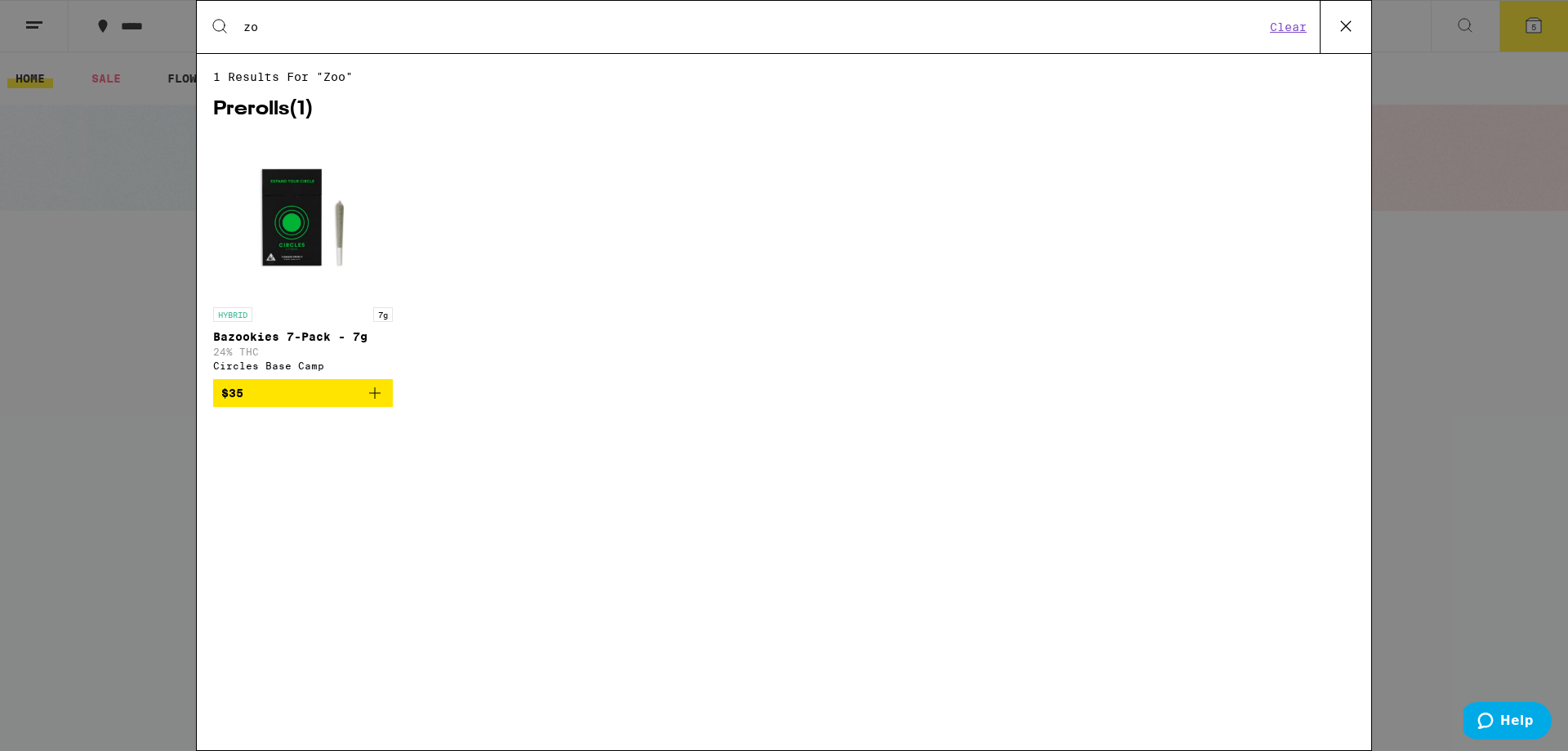
type input "z"
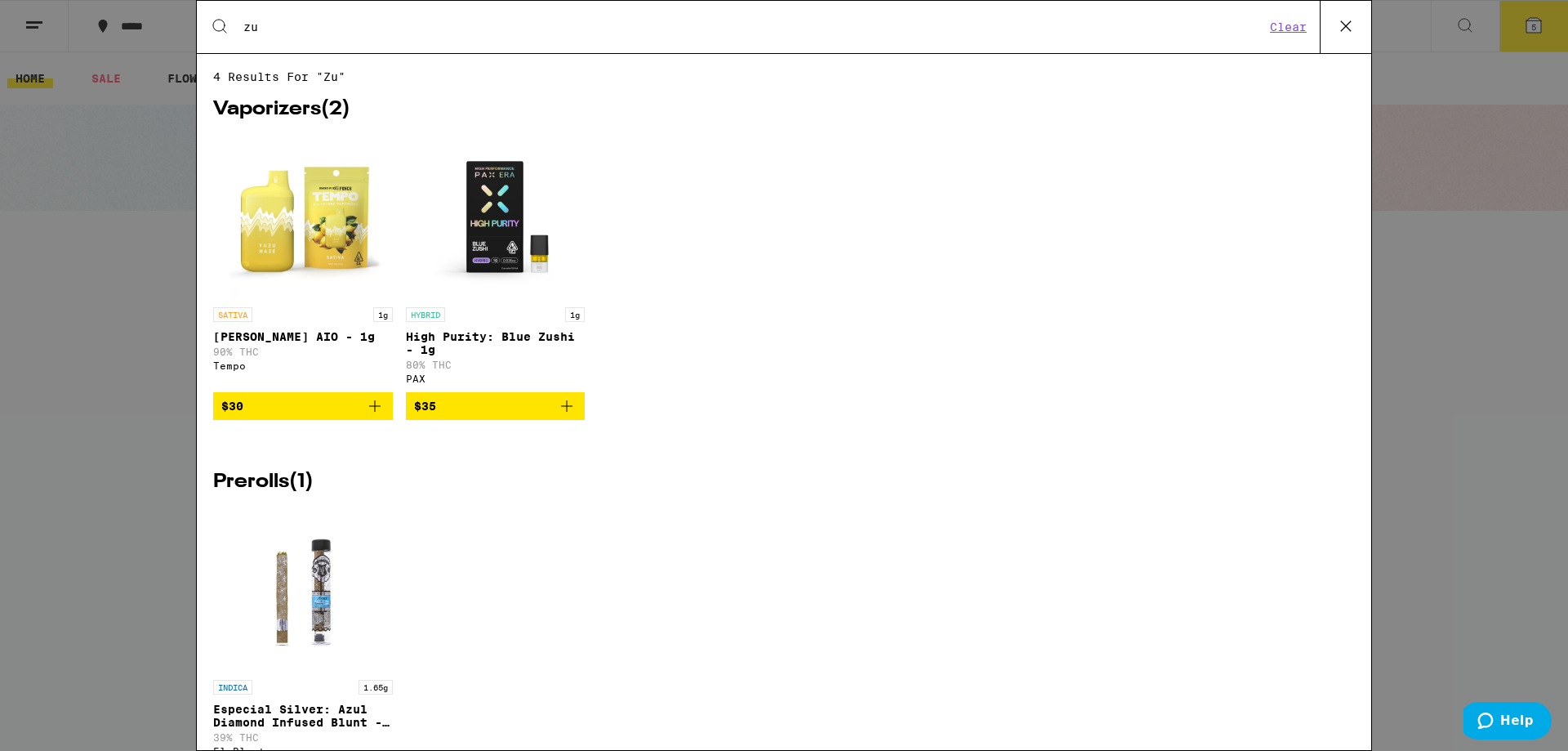
type input "z"
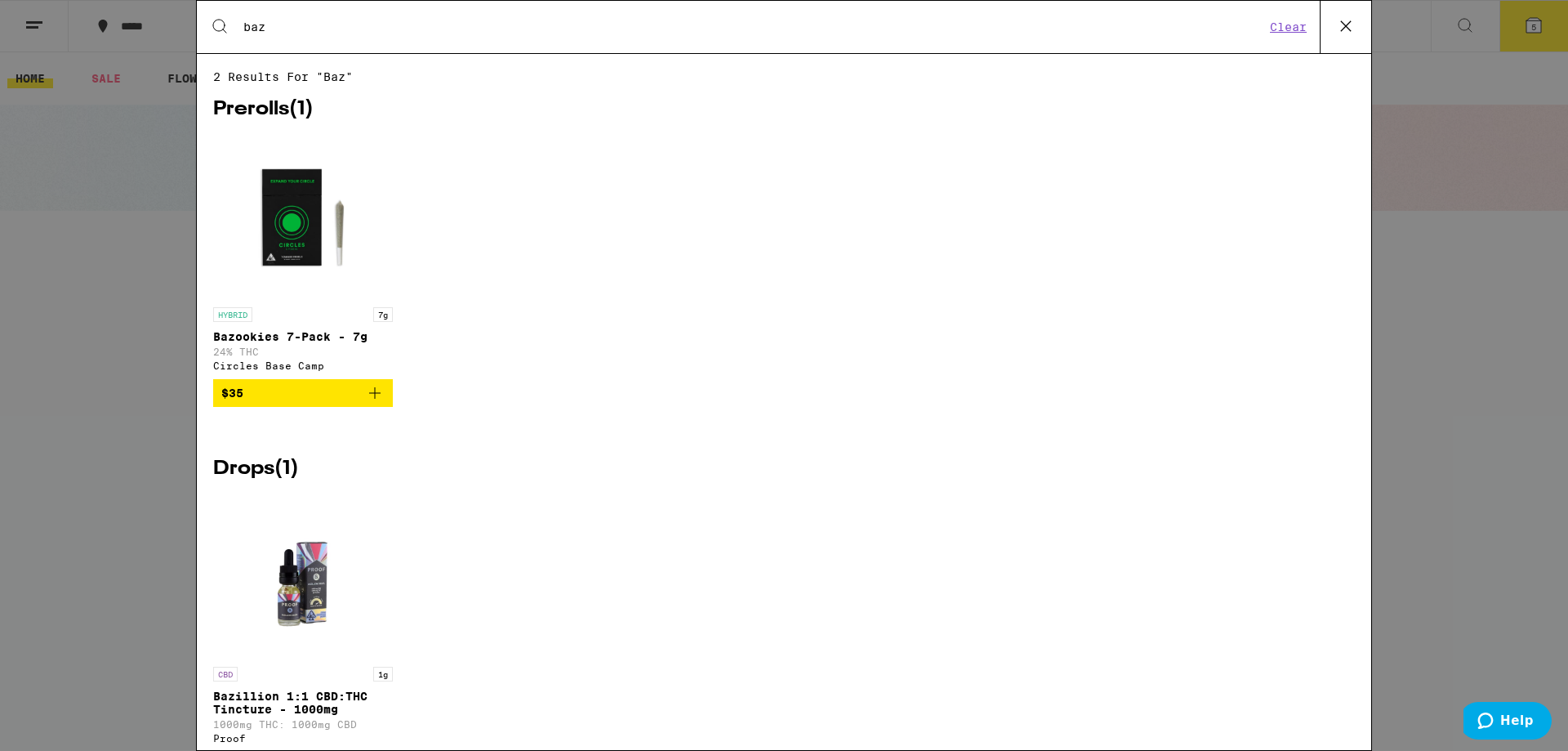
type input "baz"
click at [250, 357] on p "24% THC" at bounding box center [303, 351] width 180 height 11
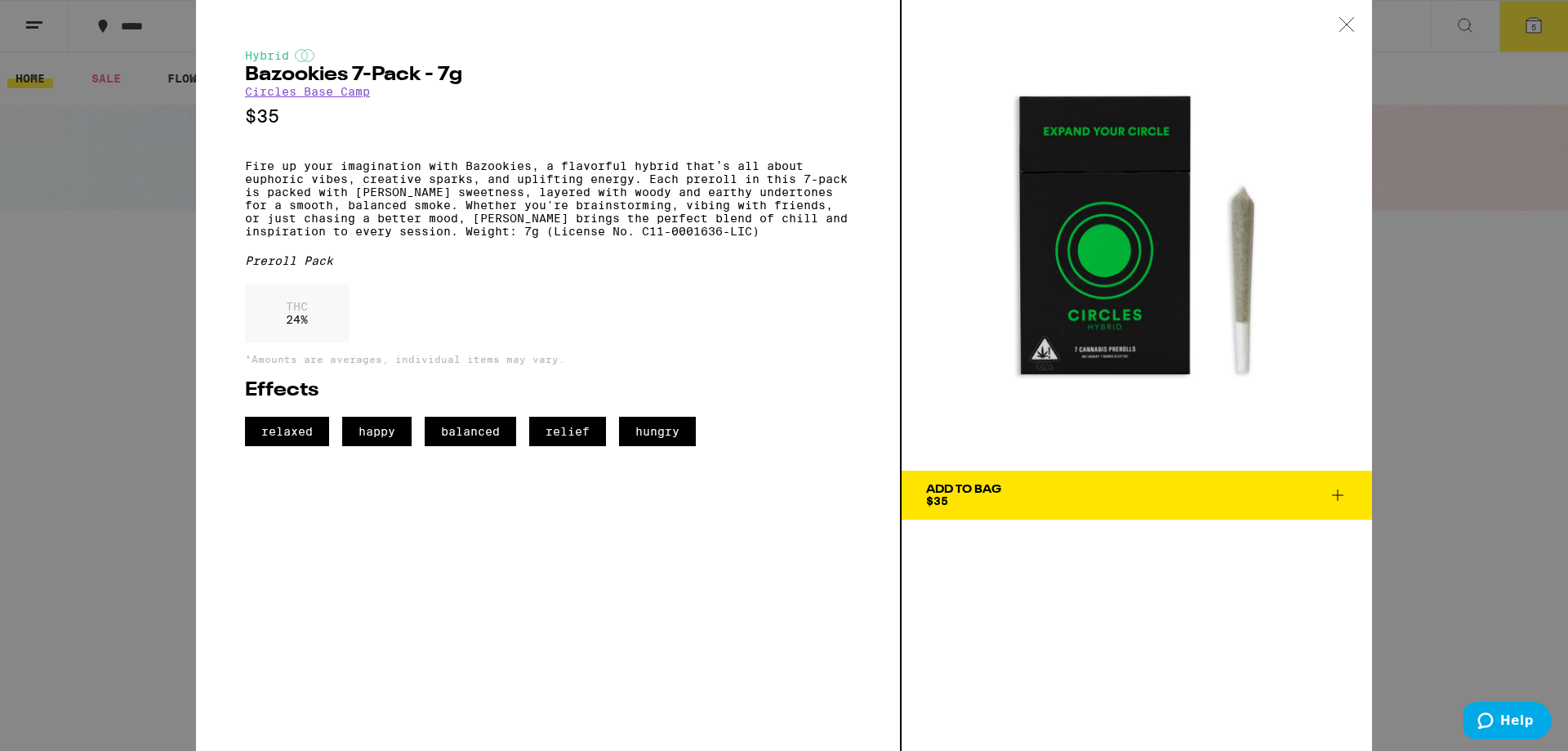
click at [337, 93] on link "Circles Base Camp" at bounding box center [307, 91] width 125 height 13
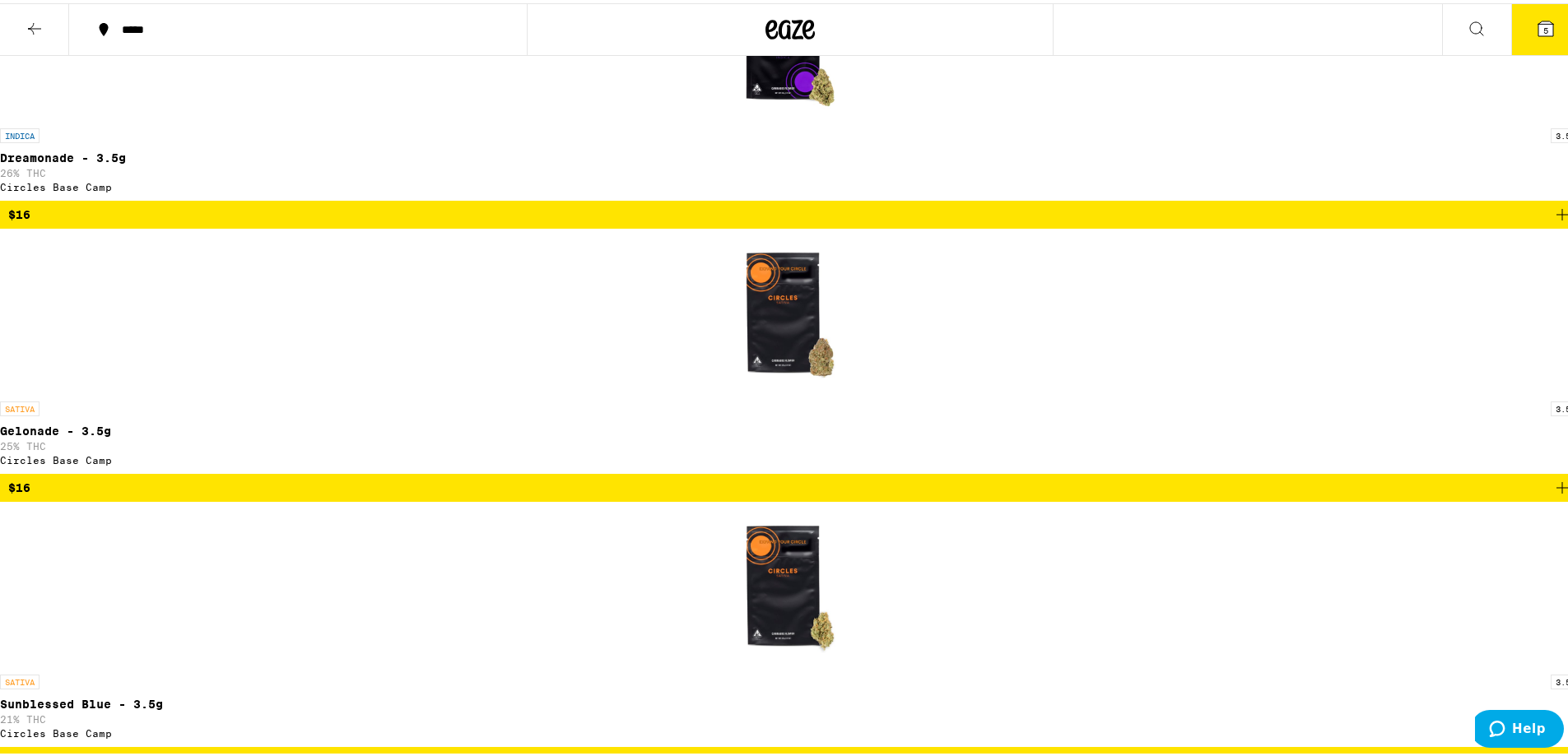
scroll to position [1070, 0]
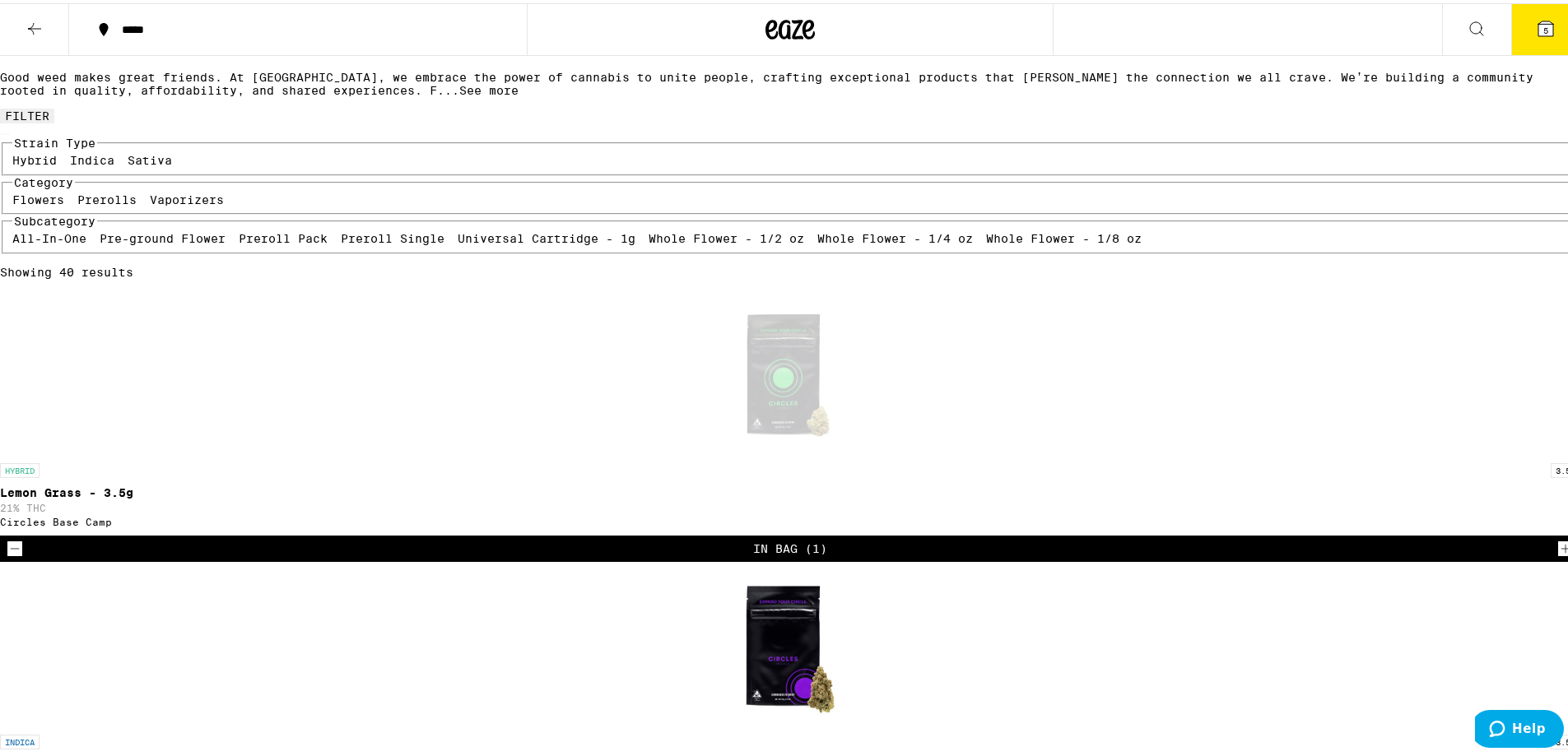
scroll to position [82, 0]
